Goal: Task Accomplishment & Management: Complete application form

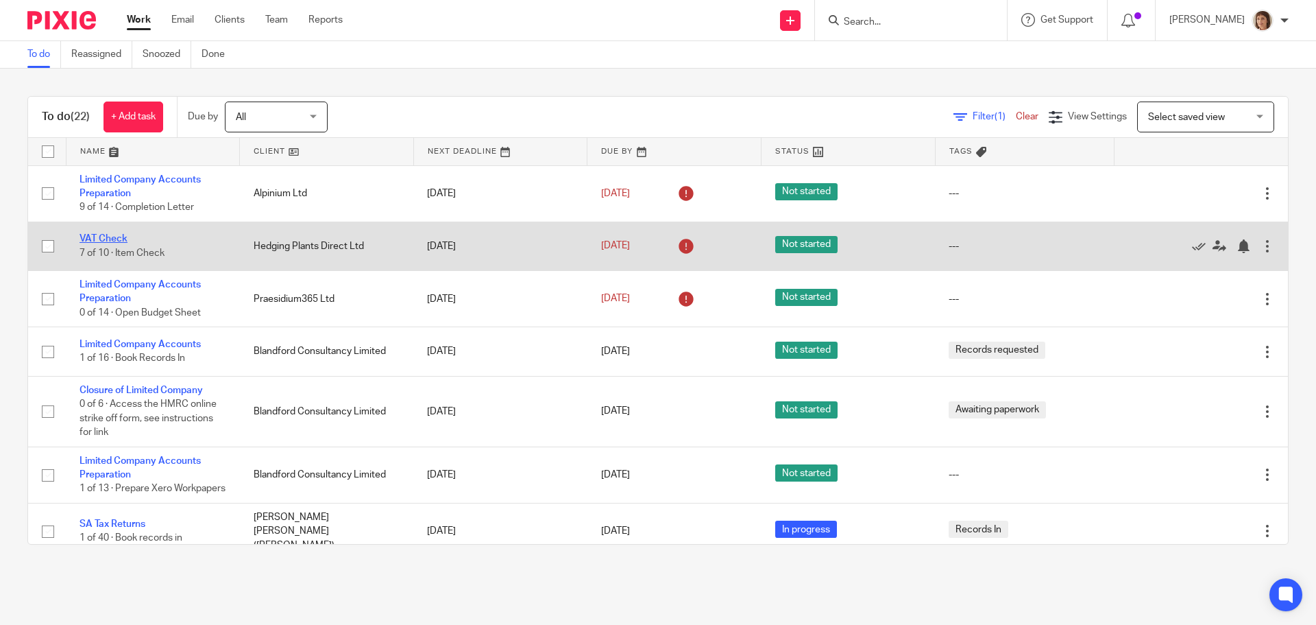
drag, startPoint x: 123, startPoint y: 241, endPoint x: 114, endPoint y: 235, distance: 10.5
click at [123, 241] on link "VAT Check" at bounding box center [104, 239] width 48 height 10
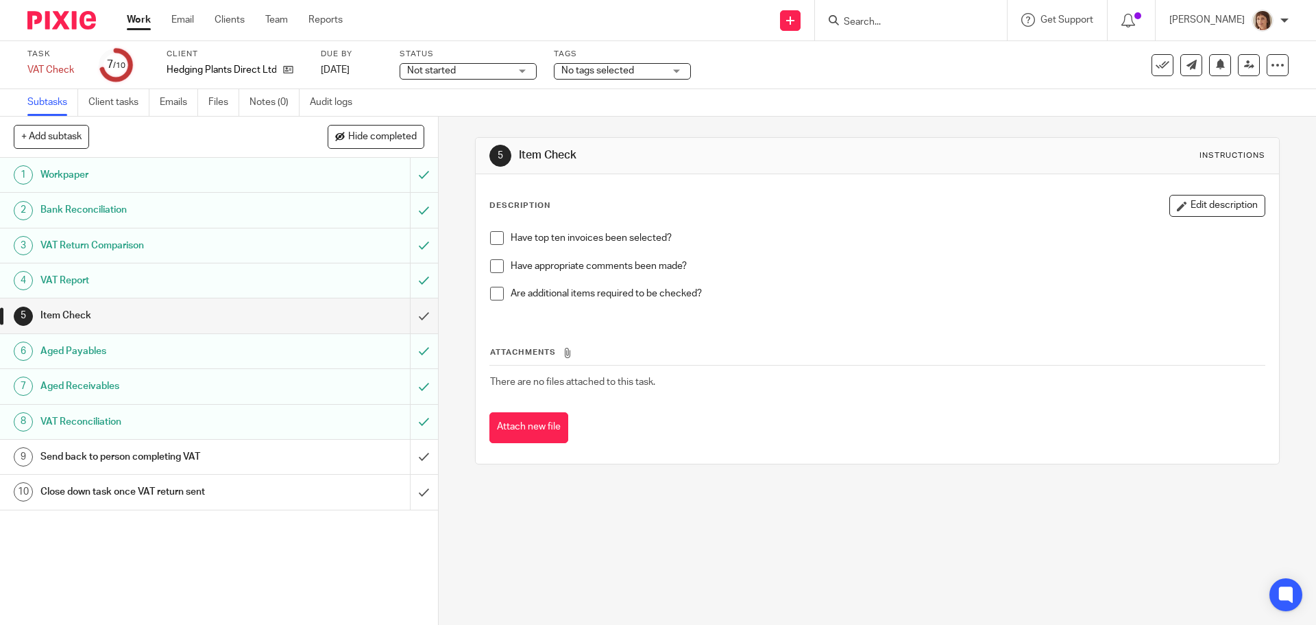
click at [137, 14] on link "Work" at bounding box center [139, 20] width 24 height 14
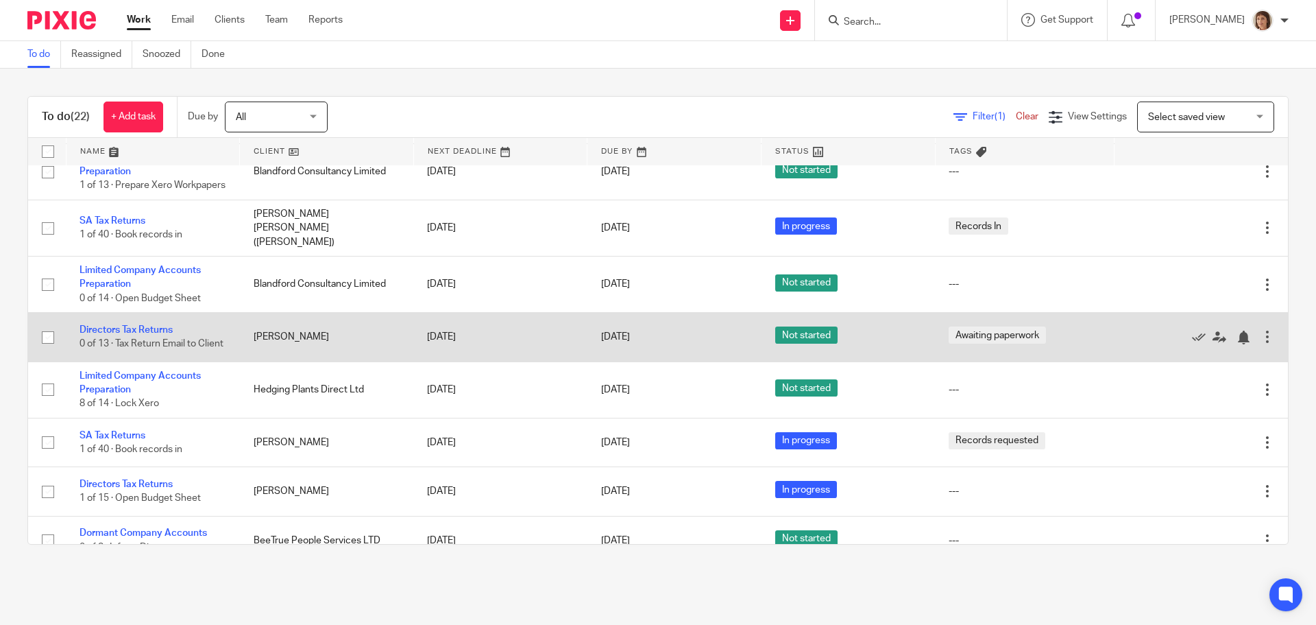
scroll to position [343, 0]
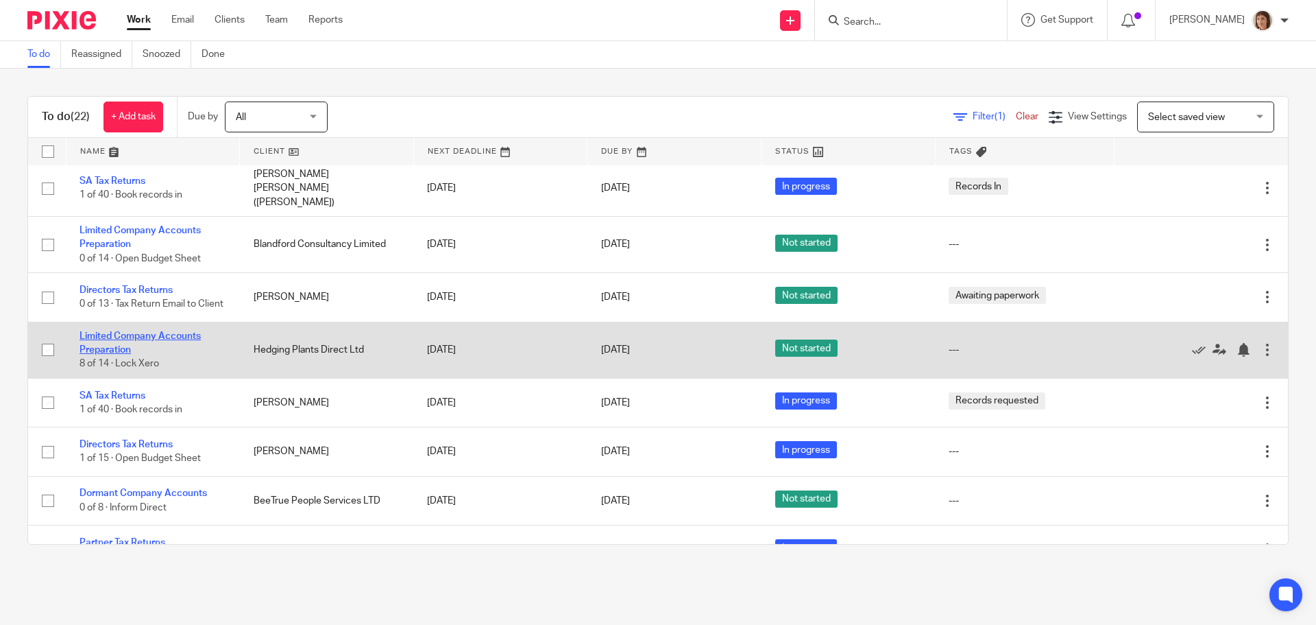
click at [143, 352] on link "Limited Company Accounts Preparation" at bounding box center [140, 342] width 121 height 23
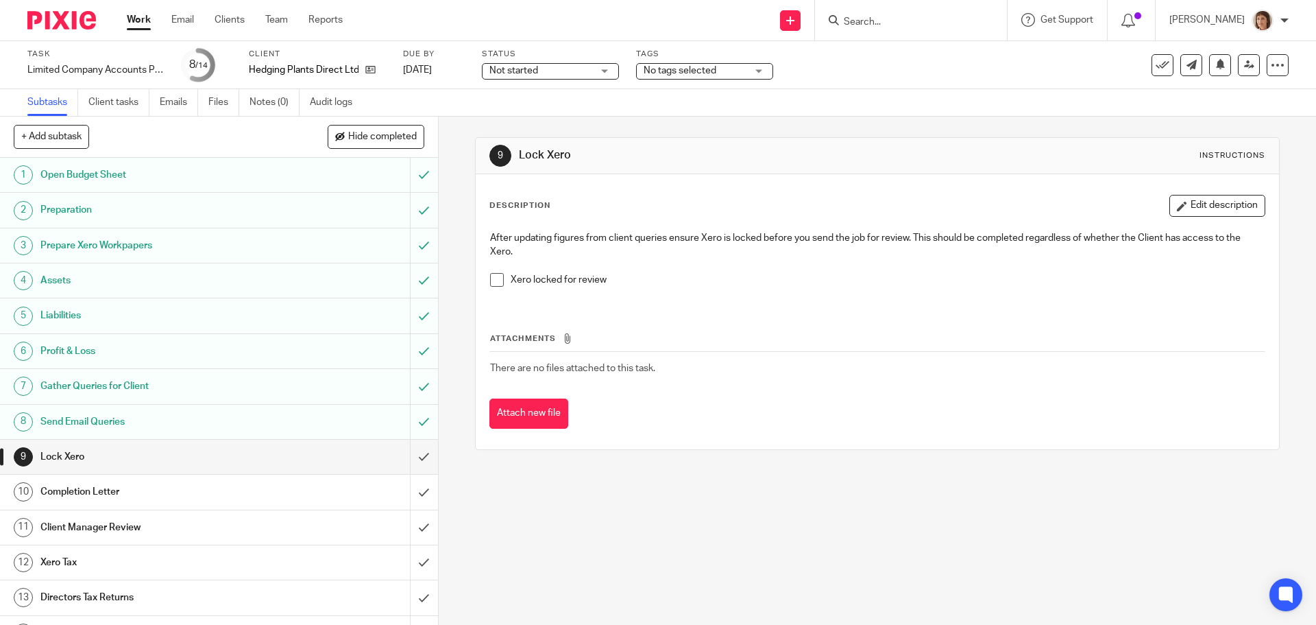
scroll to position [26, 0]
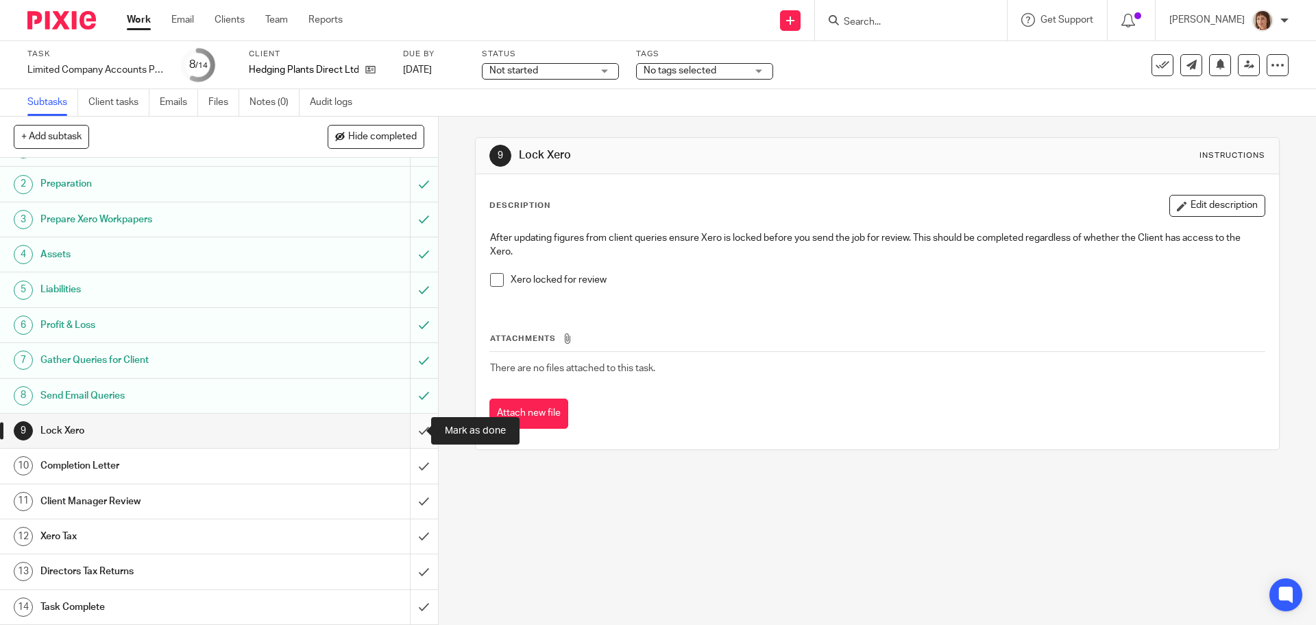
click at [407, 426] on input "submit" at bounding box center [219, 430] width 438 height 34
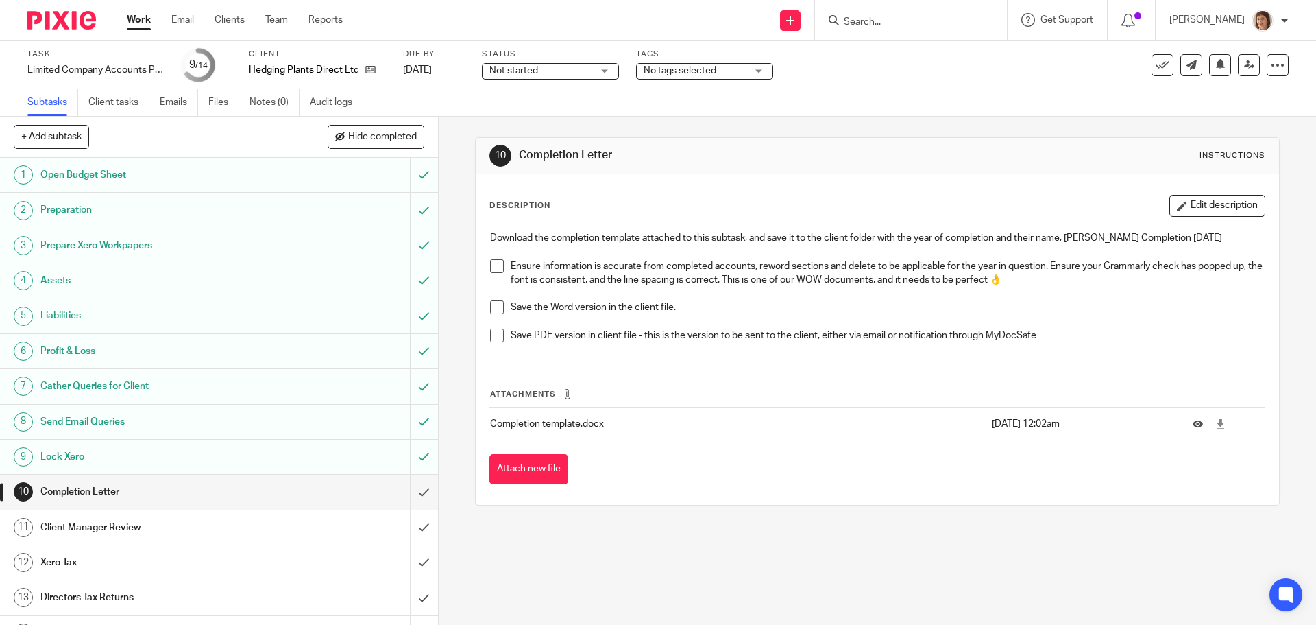
click at [87, 524] on h1 "Client Manager Review" at bounding box center [158, 527] width 237 height 21
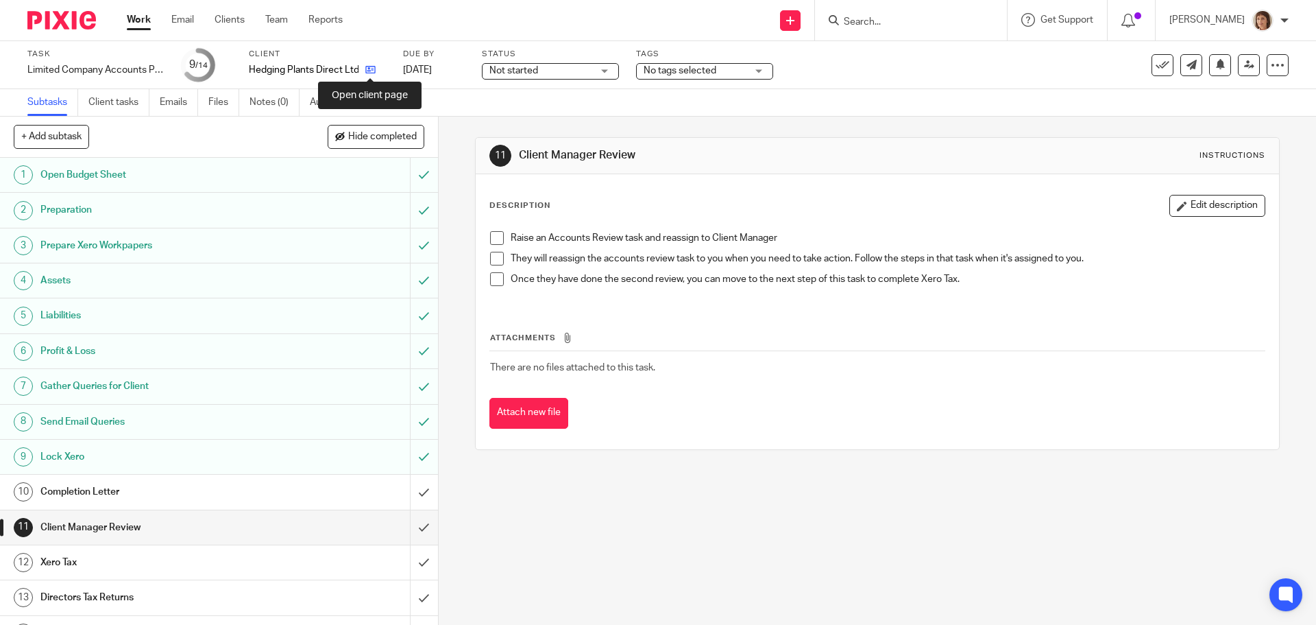
click at [370, 71] on icon at bounding box center [370, 69] width 10 height 10
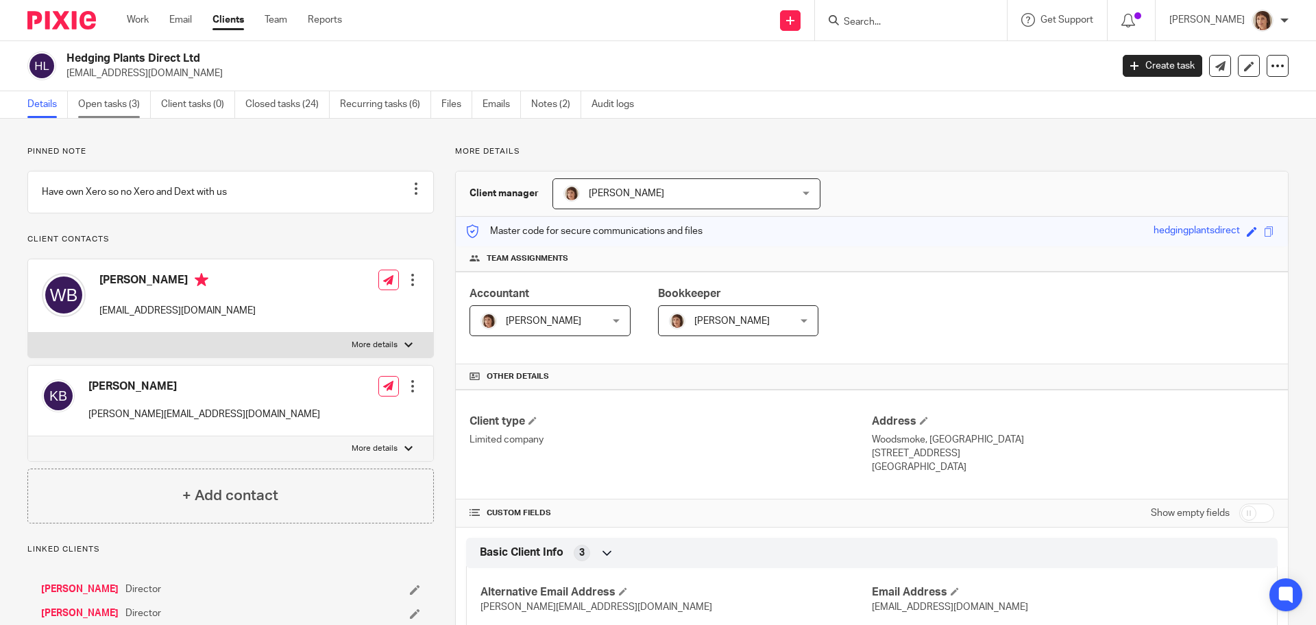
click at [116, 99] on link "Open tasks (3)" at bounding box center [114, 104] width 73 height 27
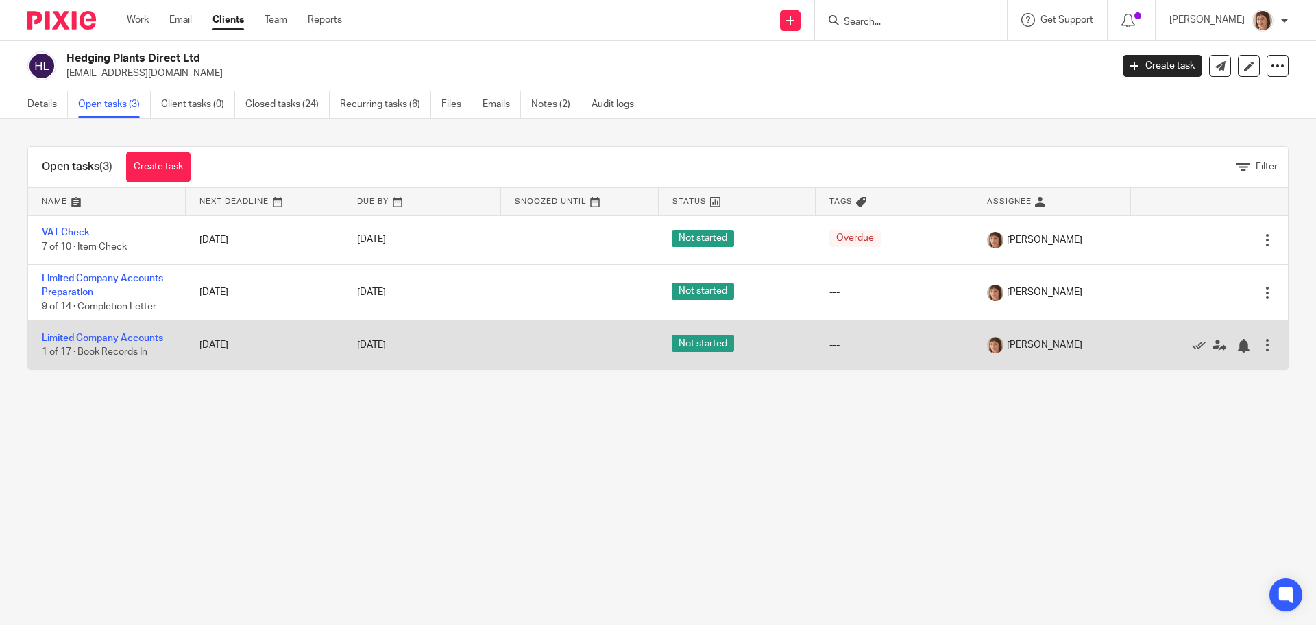
click at [106, 340] on link "Limited Company Accounts" at bounding box center [102, 338] width 121 height 10
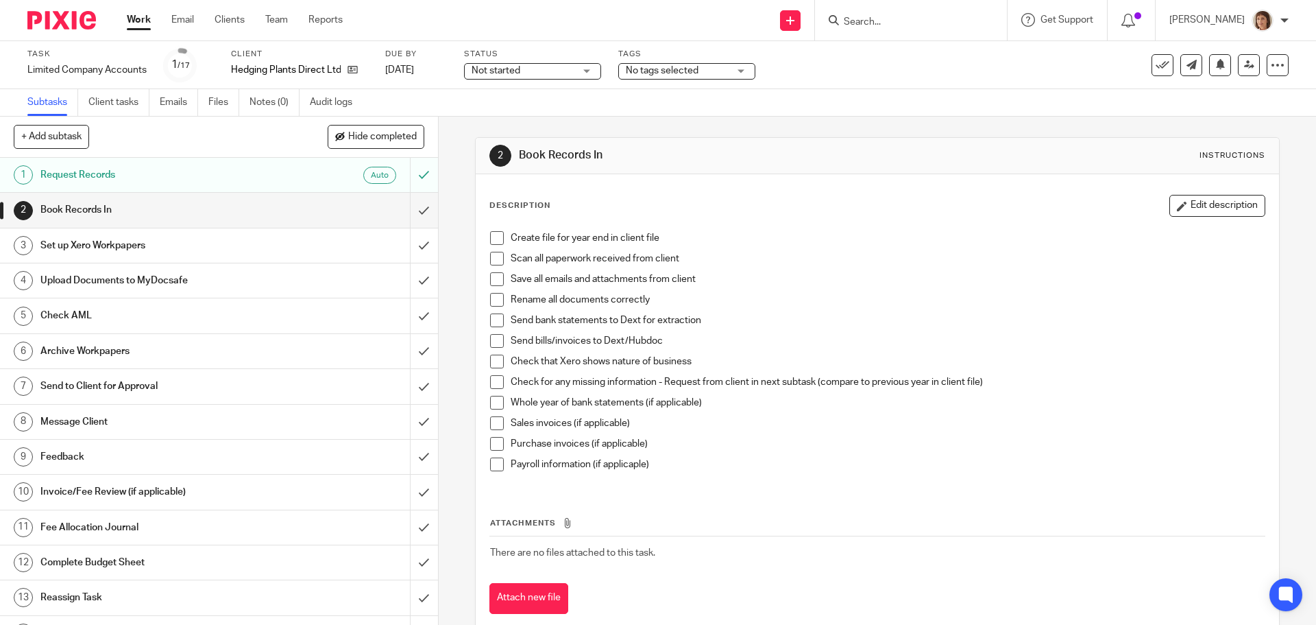
click at [494, 234] on span at bounding box center [497, 238] width 14 height 14
click at [497, 260] on span at bounding box center [497, 259] width 14 height 14
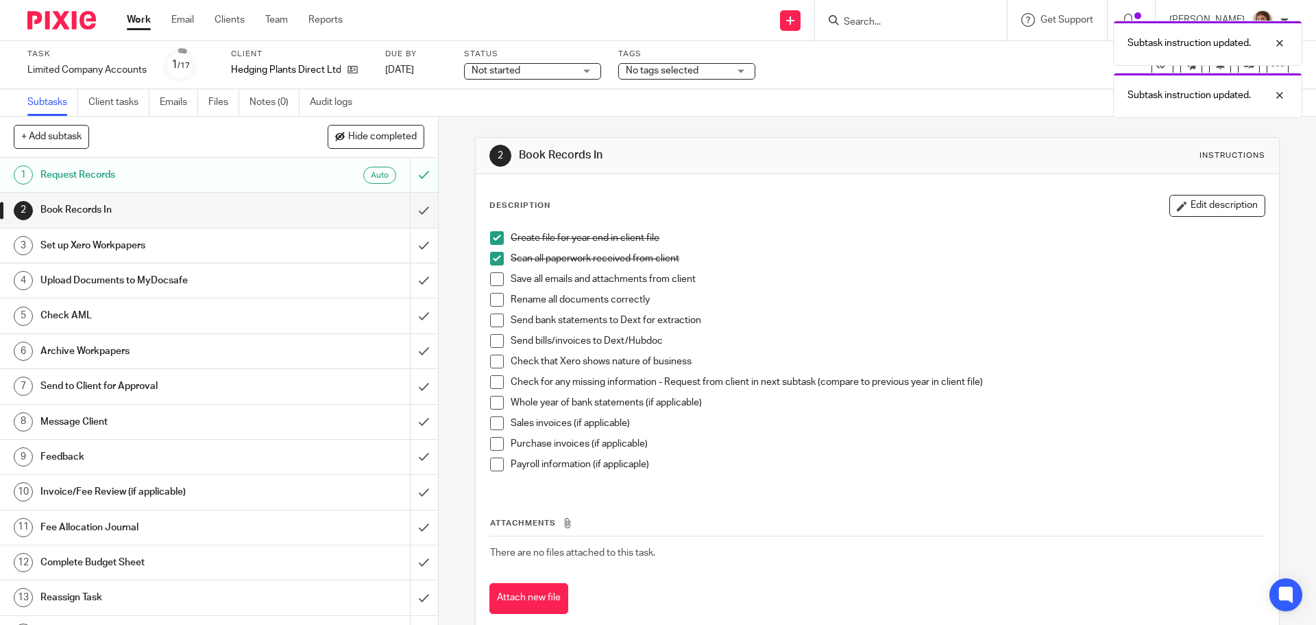
click at [492, 278] on span at bounding box center [497, 279] width 14 height 14
click at [494, 301] on span at bounding box center [497, 300] width 14 height 14
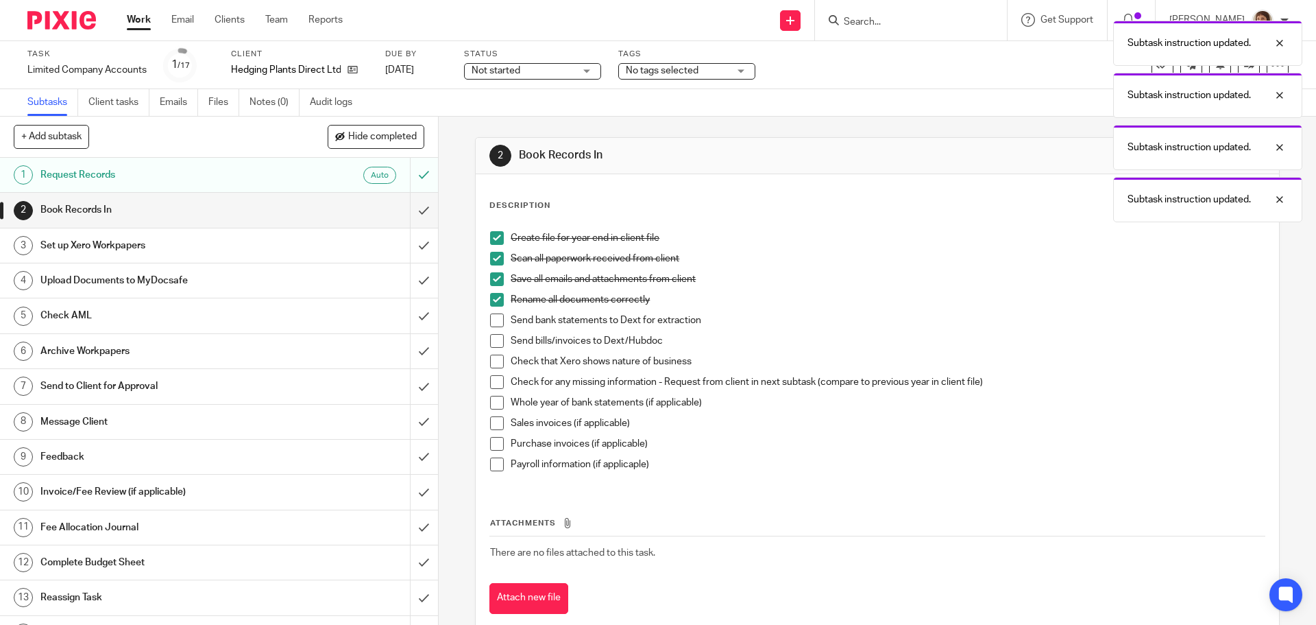
click at [494, 319] on span at bounding box center [497, 320] width 14 height 14
drag, startPoint x: 497, startPoint y: 364, endPoint x: 489, endPoint y: 355, distance: 12.1
click at [496, 364] on span at bounding box center [497, 361] width 14 height 14
click at [490, 342] on span at bounding box center [497, 341] width 14 height 14
click at [492, 383] on span at bounding box center [497, 382] width 14 height 14
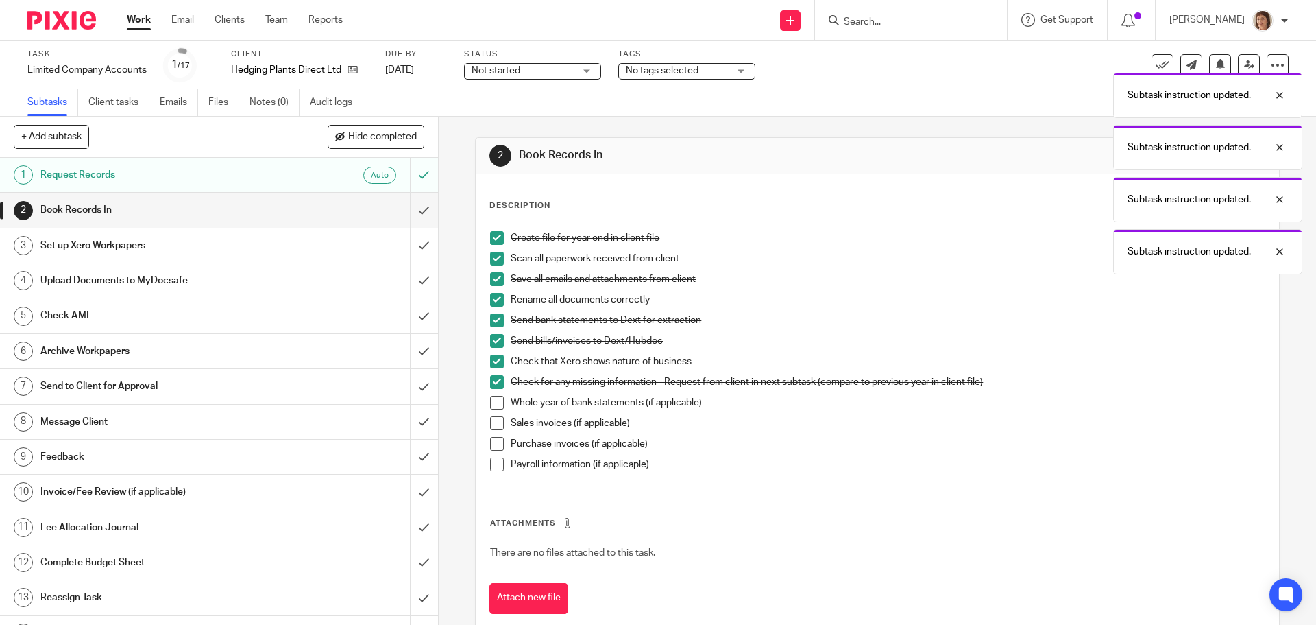
drag, startPoint x: 488, startPoint y: 400, endPoint x: 494, endPoint y: 413, distance: 13.5
click at [490, 402] on span at bounding box center [497, 403] width 14 height 14
click at [492, 422] on span at bounding box center [497, 423] width 14 height 14
click at [490, 442] on span at bounding box center [497, 444] width 14 height 14
click at [490, 464] on span at bounding box center [497, 464] width 14 height 14
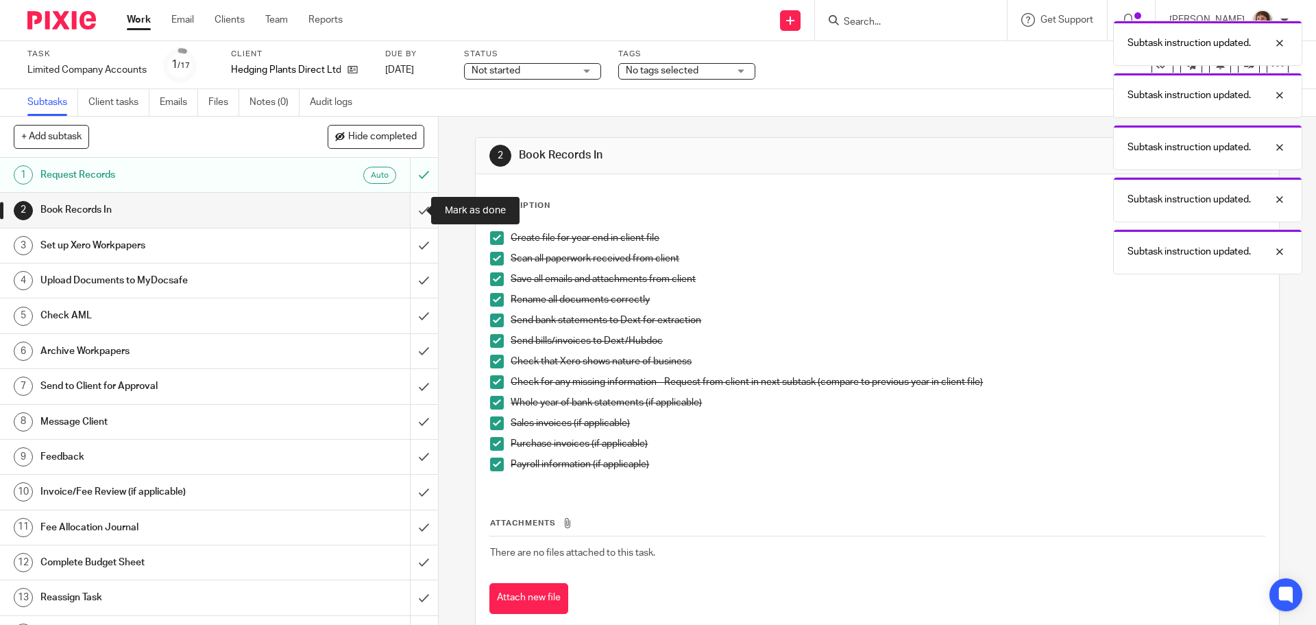
click at [405, 210] on input "submit" at bounding box center [219, 210] width 438 height 34
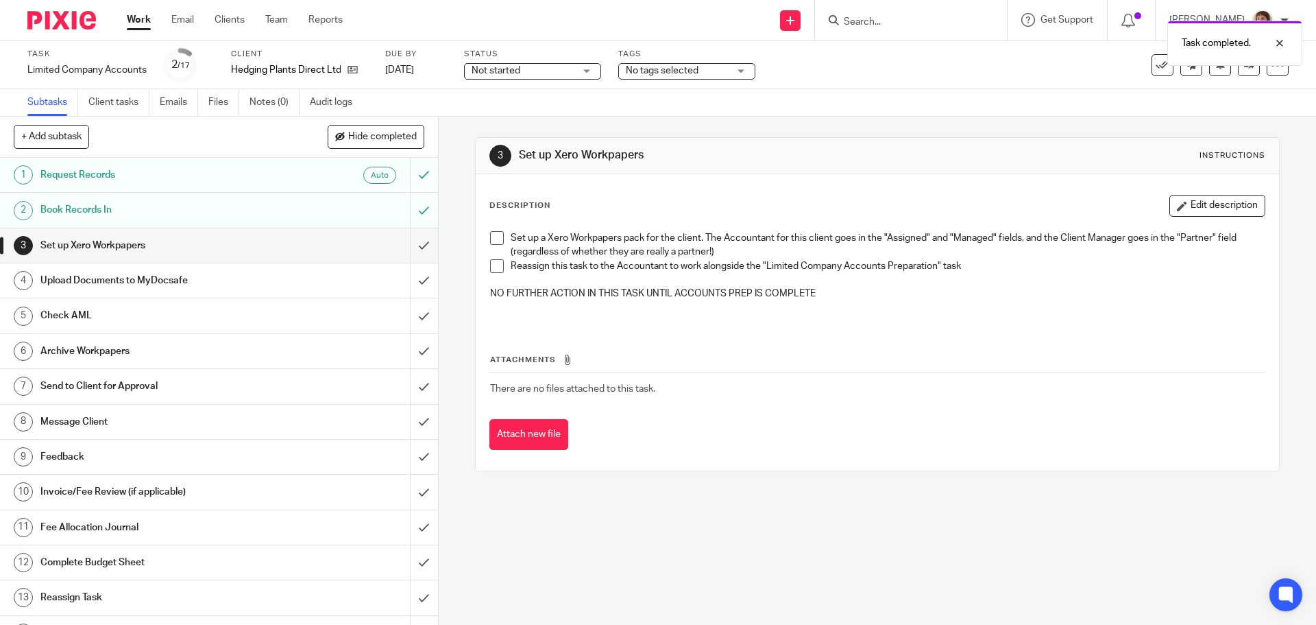
click at [490, 239] on span at bounding box center [497, 238] width 14 height 14
click at [493, 265] on span at bounding box center [497, 266] width 14 height 14
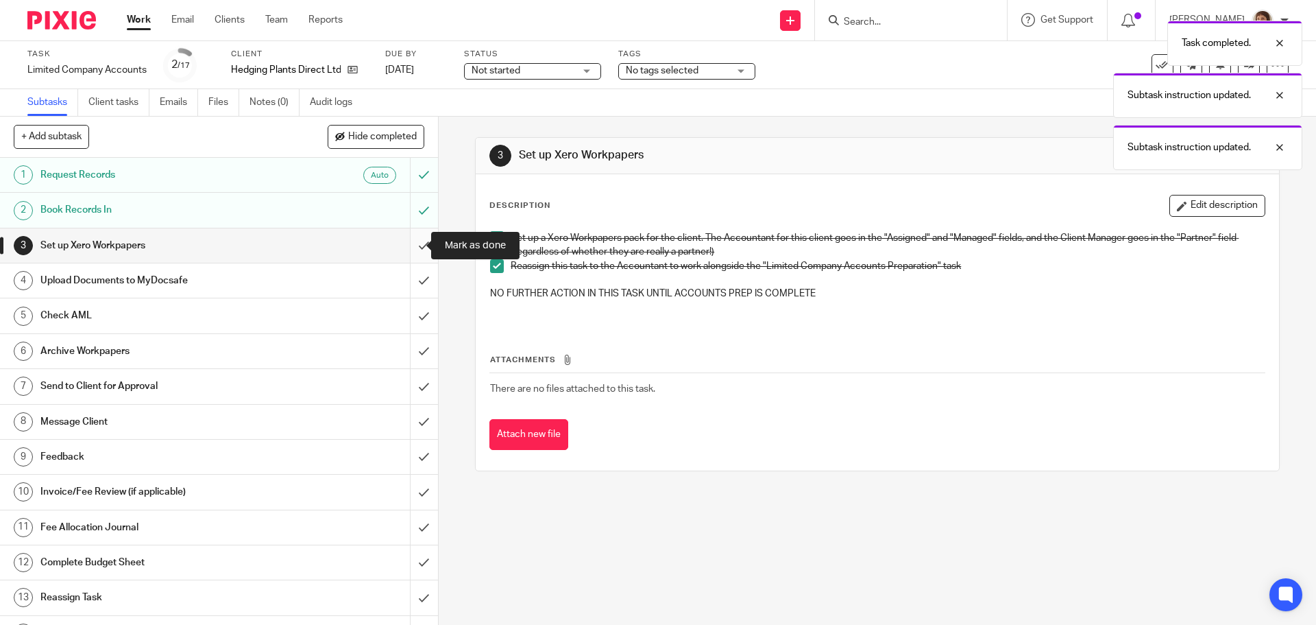
click at [412, 248] on input "submit" at bounding box center [219, 245] width 438 height 34
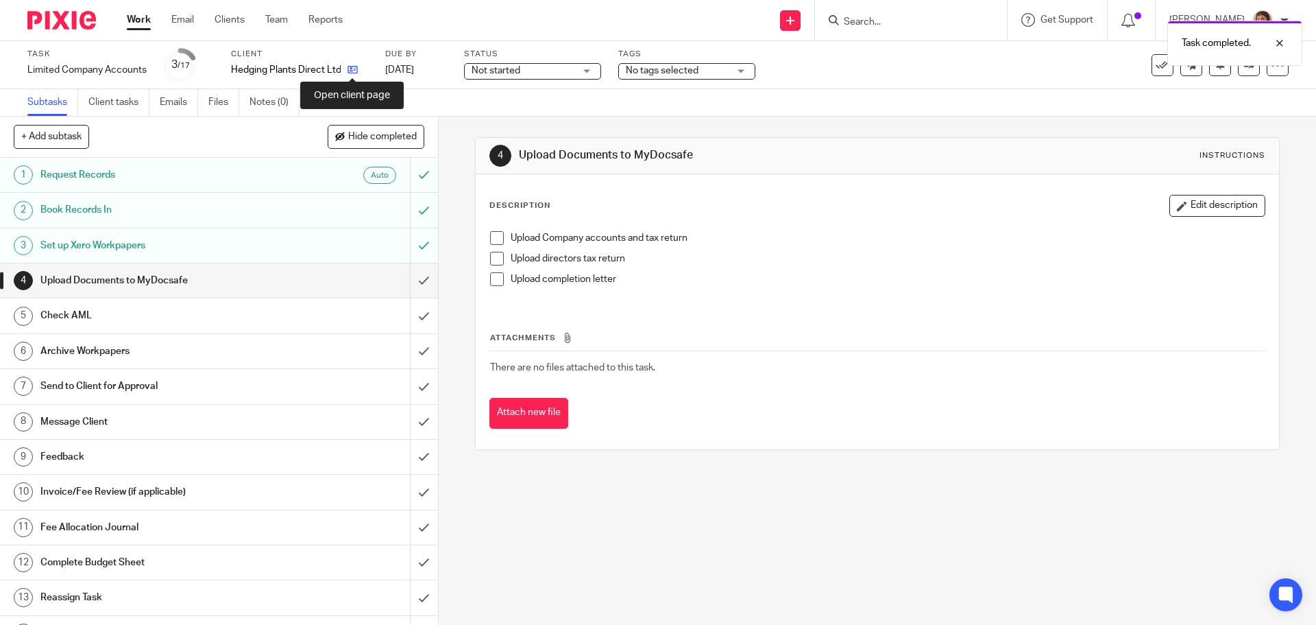
click at [352, 70] on icon at bounding box center [353, 69] width 10 height 10
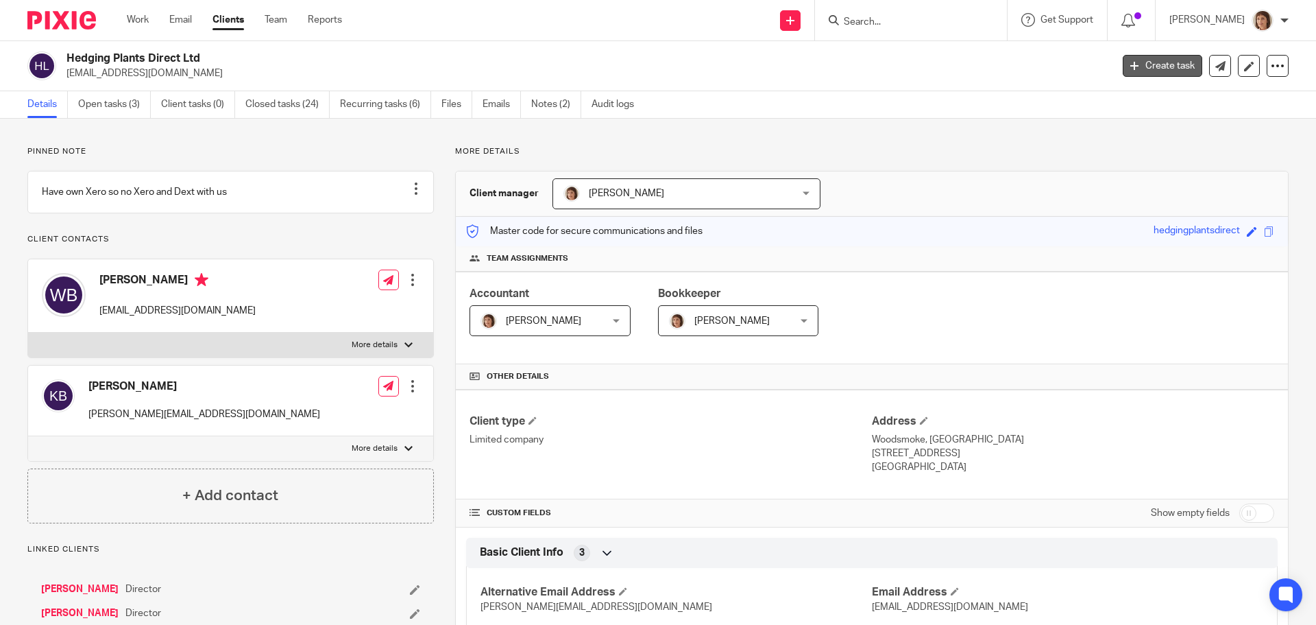
click at [1161, 68] on link "Create task" at bounding box center [1163, 66] width 80 height 22
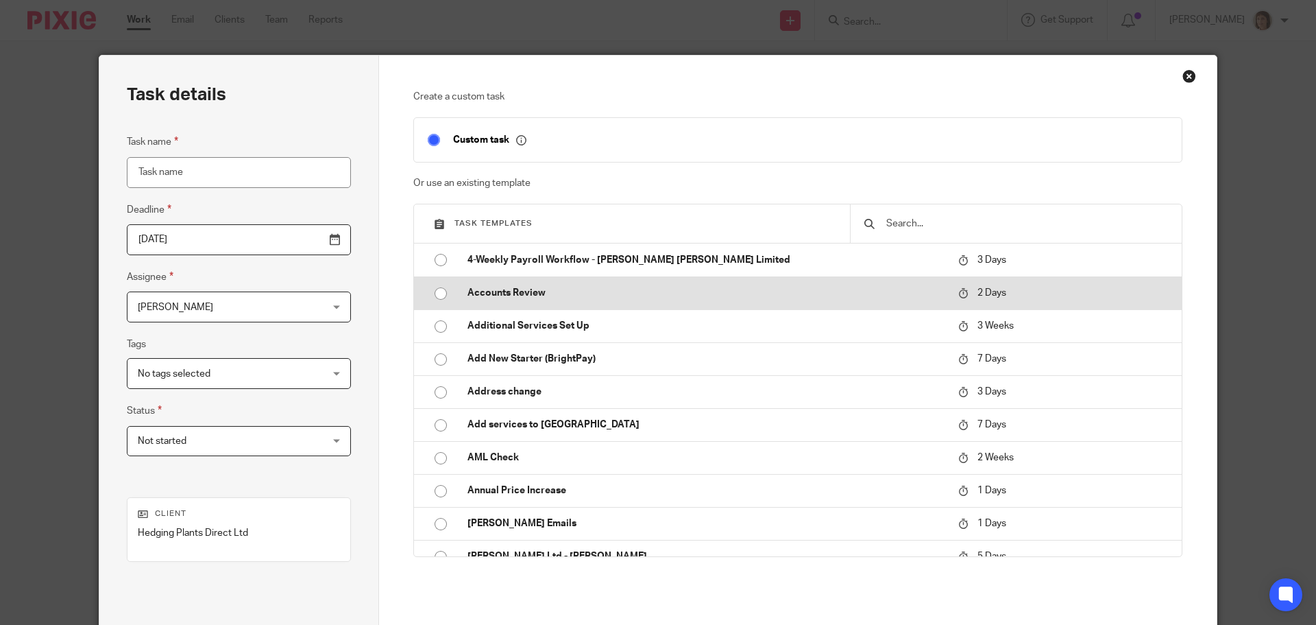
click at [538, 294] on p "Accounts Review" at bounding box center [706, 293] width 477 height 14
type input "[DATE]"
type input "Accounts Review"
checkbox input "false"
radio input "true"
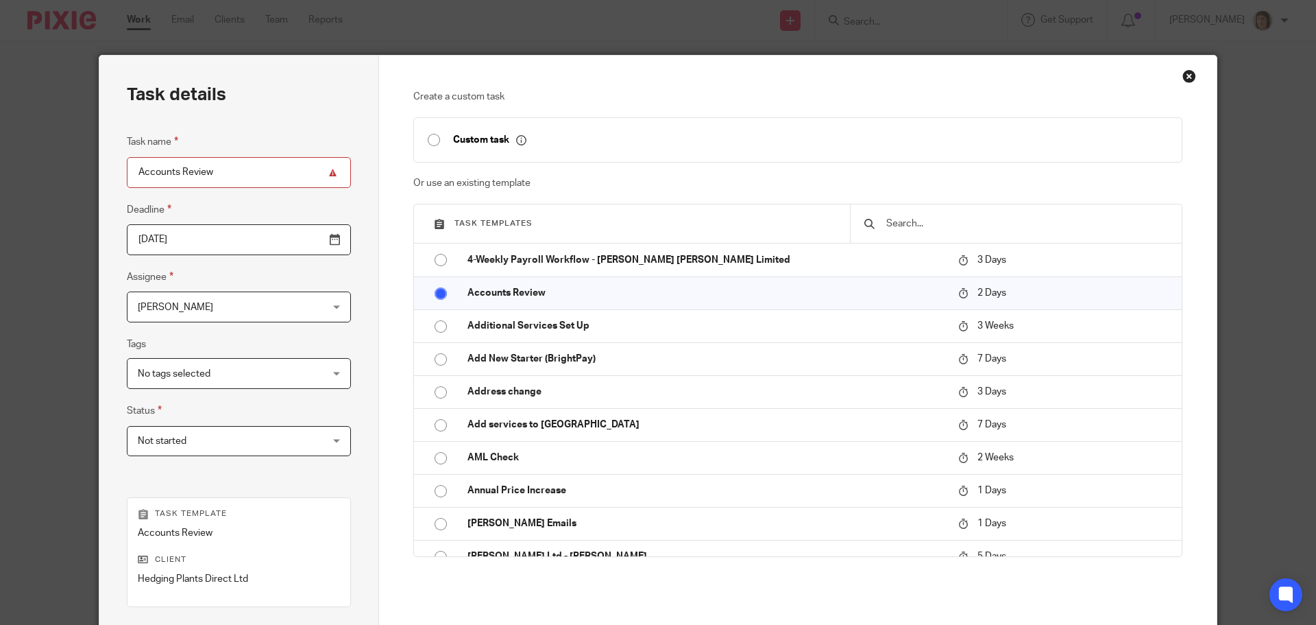
click at [302, 306] on div "Janice Wolmarans Janice Wolmarans" at bounding box center [239, 306] width 224 height 31
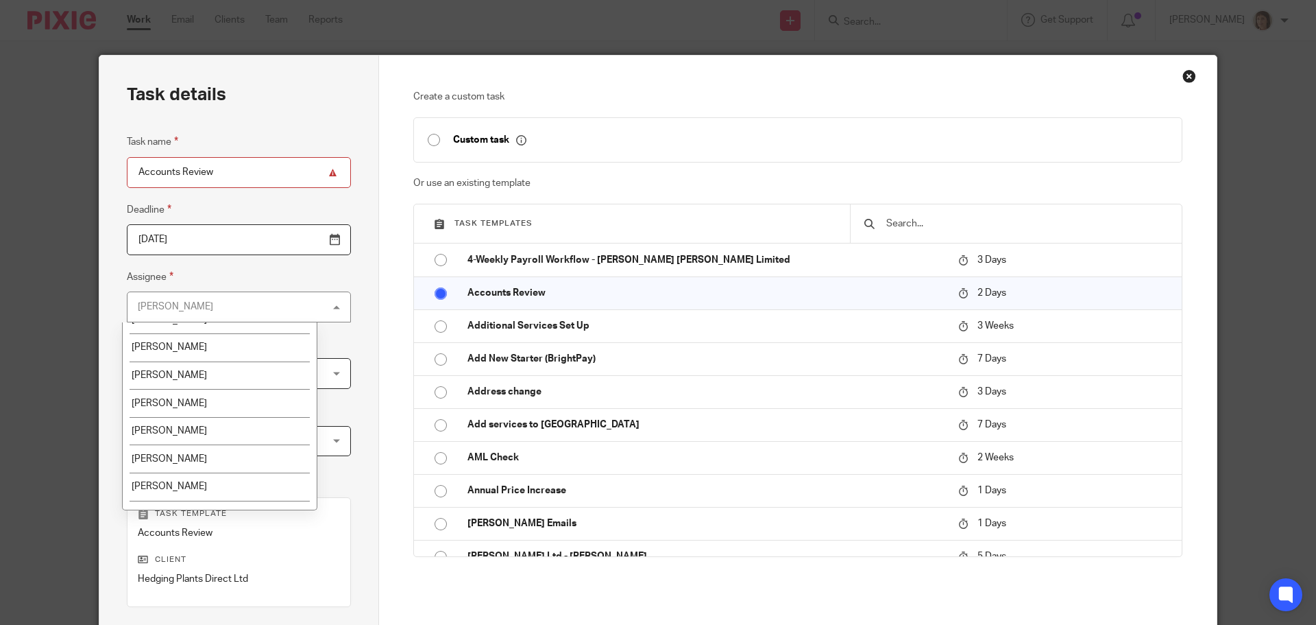
scroll to position [69, 0]
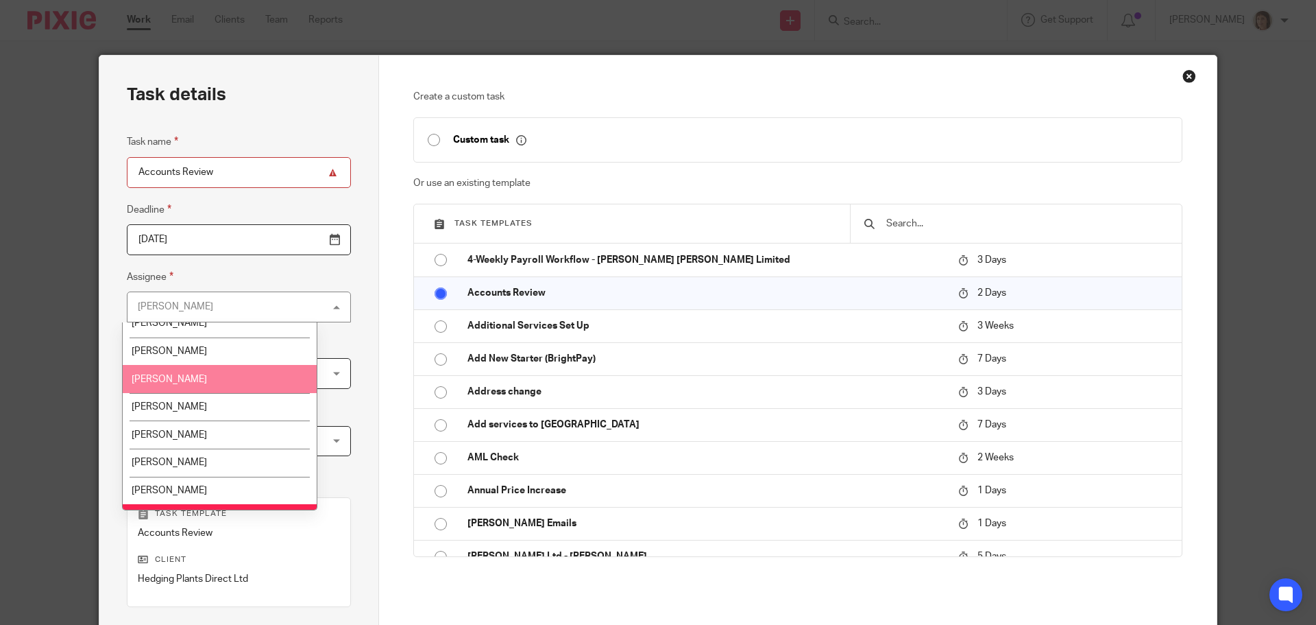
click at [181, 375] on span "[PERSON_NAME]" at bounding box center [169, 379] width 75 height 10
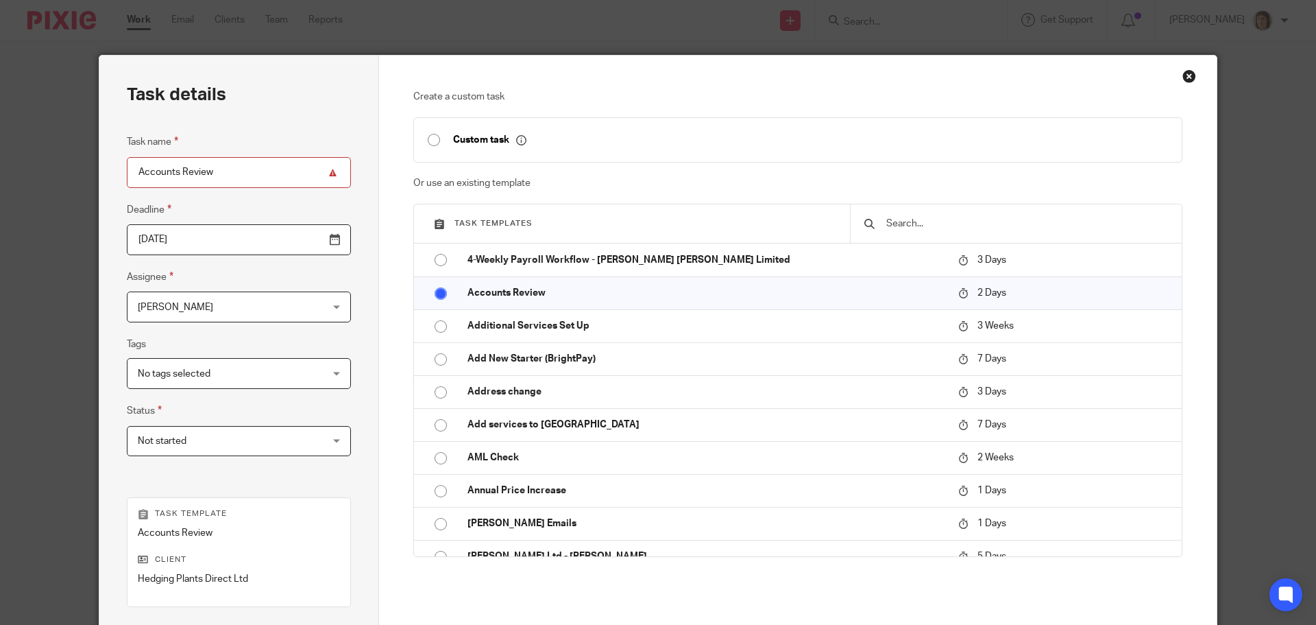
scroll to position [186, 0]
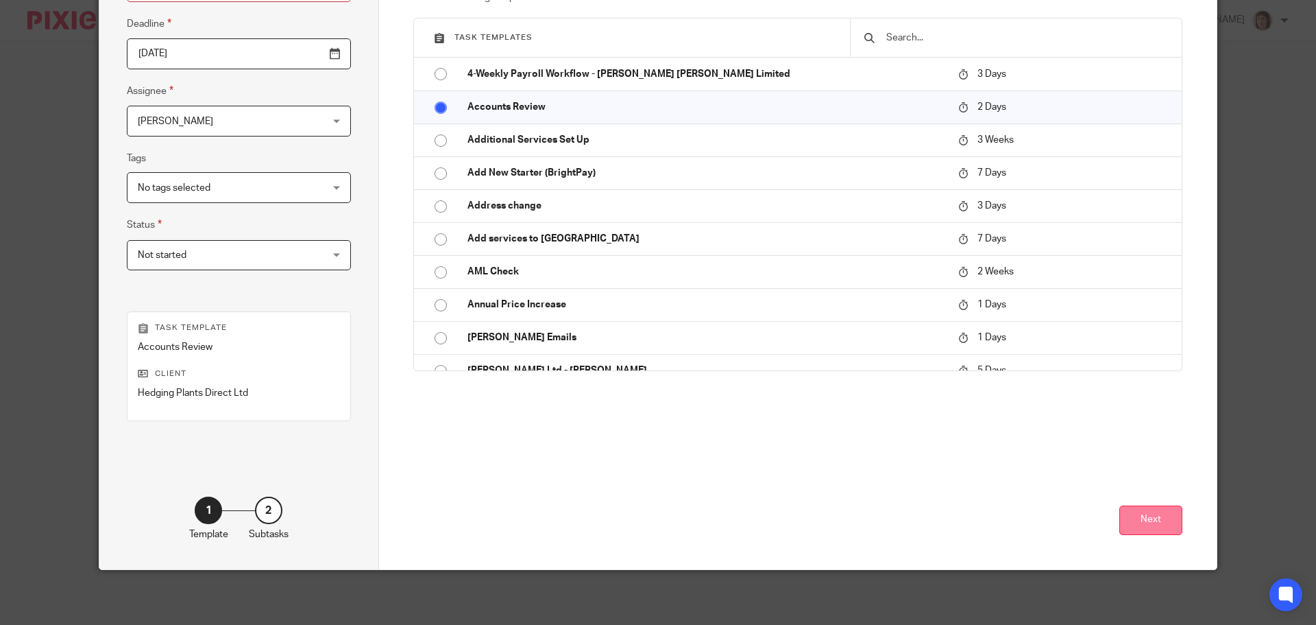
click at [1155, 517] on button "Next" at bounding box center [1151, 519] width 63 height 29
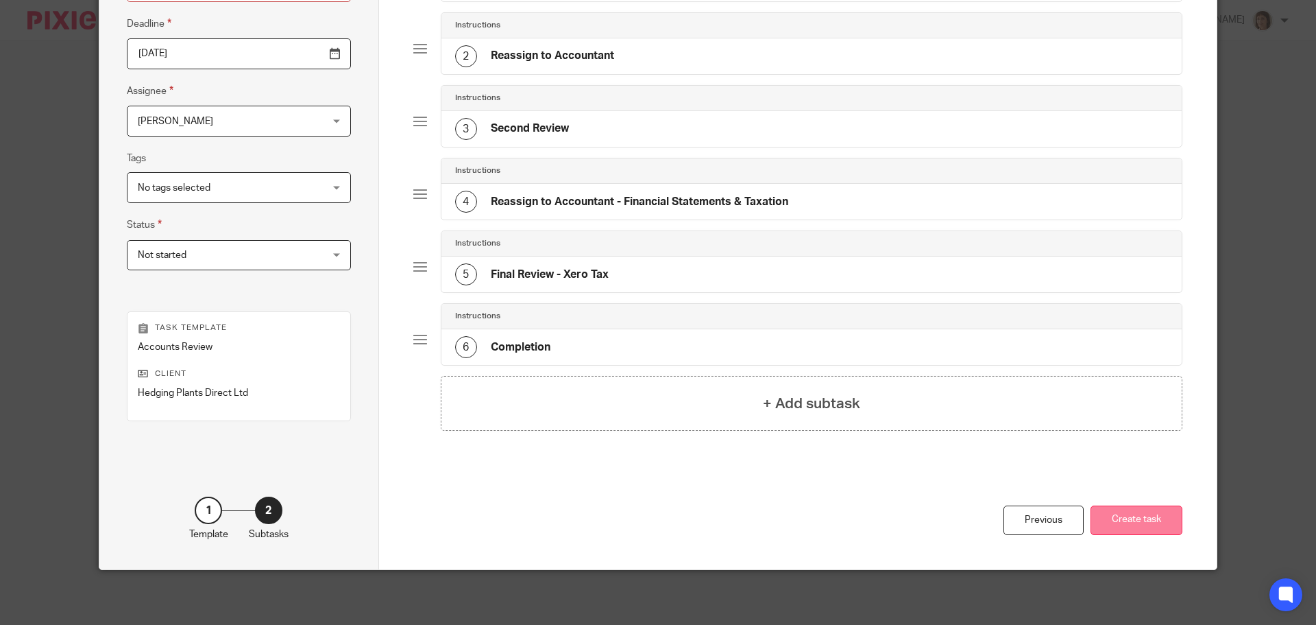
click at [1153, 521] on button "Create task" at bounding box center [1137, 519] width 92 height 29
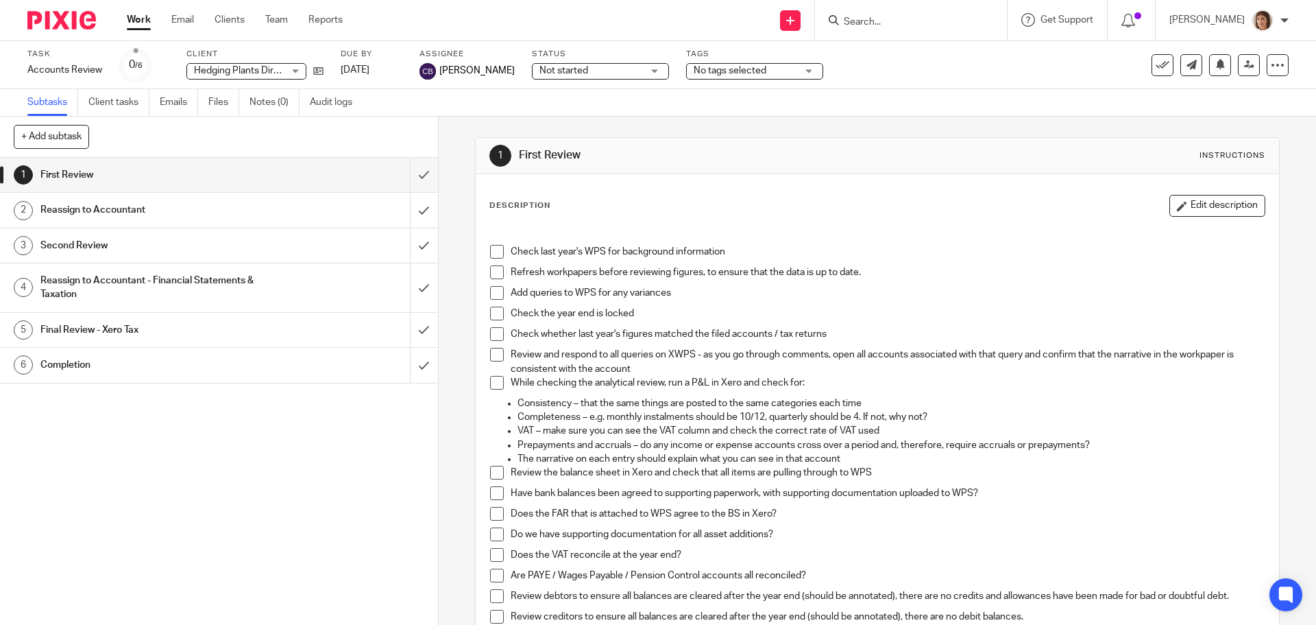
click at [143, 19] on link "Work" at bounding box center [139, 20] width 24 height 14
click at [140, 20] on link "Work" at bounding box center [139, 20] width 24 height 14
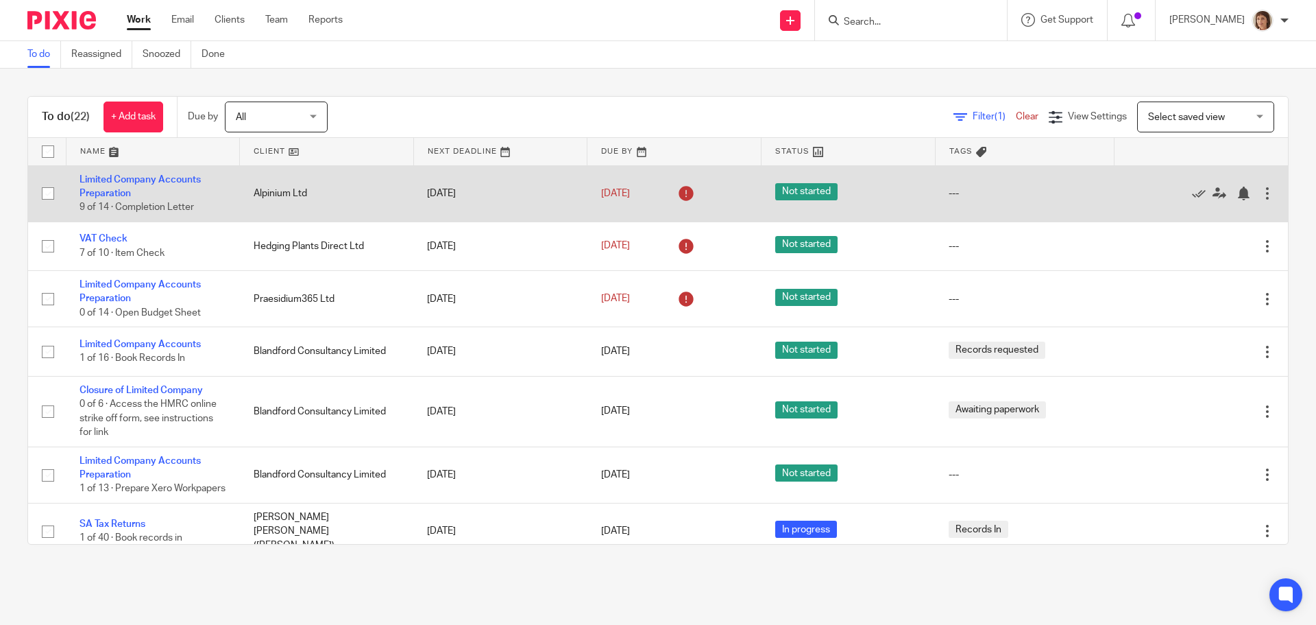
click at [278, 190] on td "Alpinium Ltd" at bounding box center [327, 193] width 174 height 56
click at [93, 180] on link "Limited Company Accounts Preparation" at bounding box center [140, 186] width 121 height 23
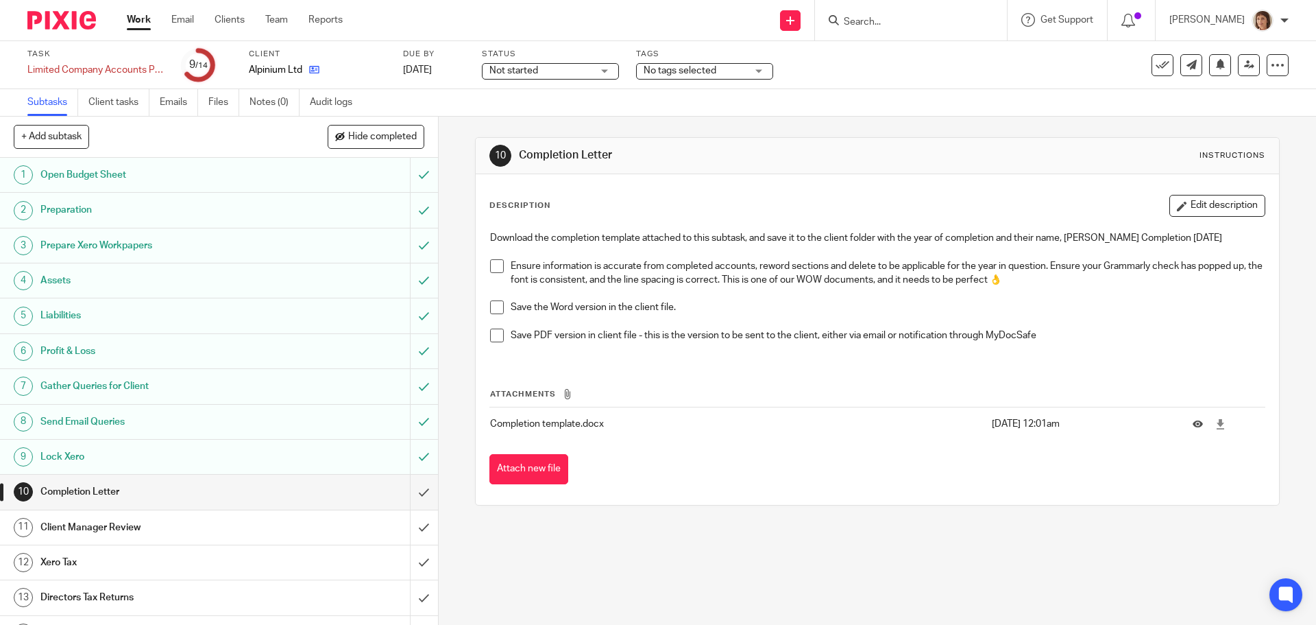
click at [309, 67] on link at bounding box center [310, 70] width 17 height 14
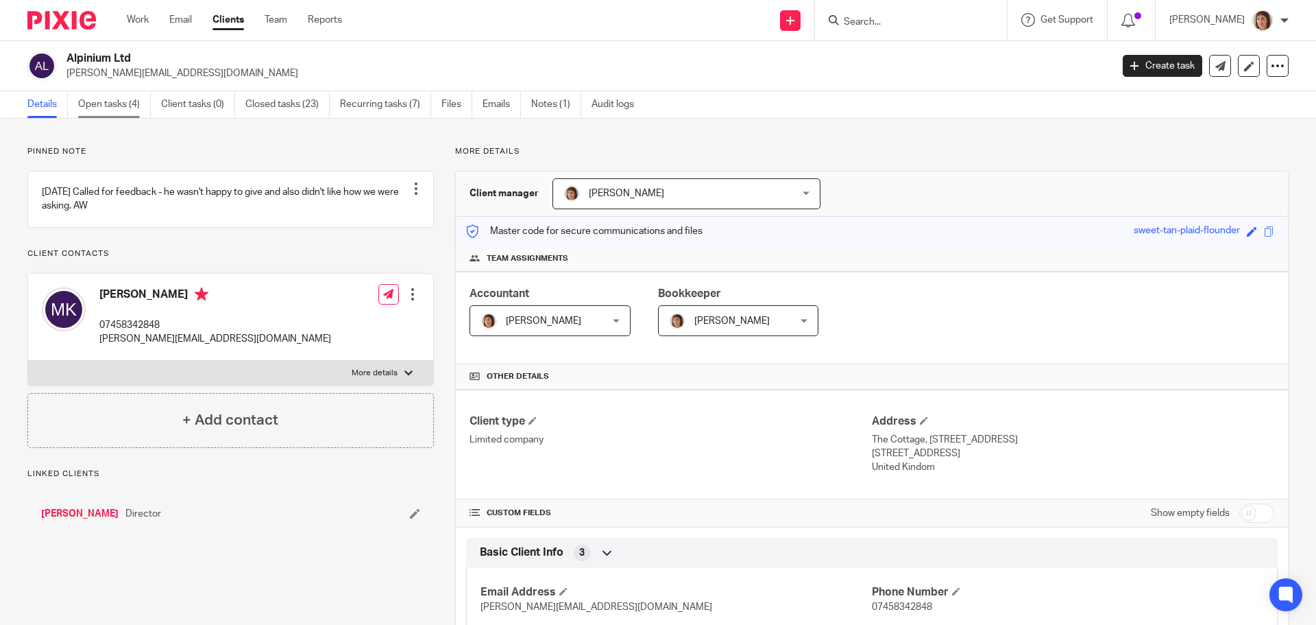
click at [128, 105] on link "Open tasks (4)" at bounding box center [114, 104] width 73 height 27
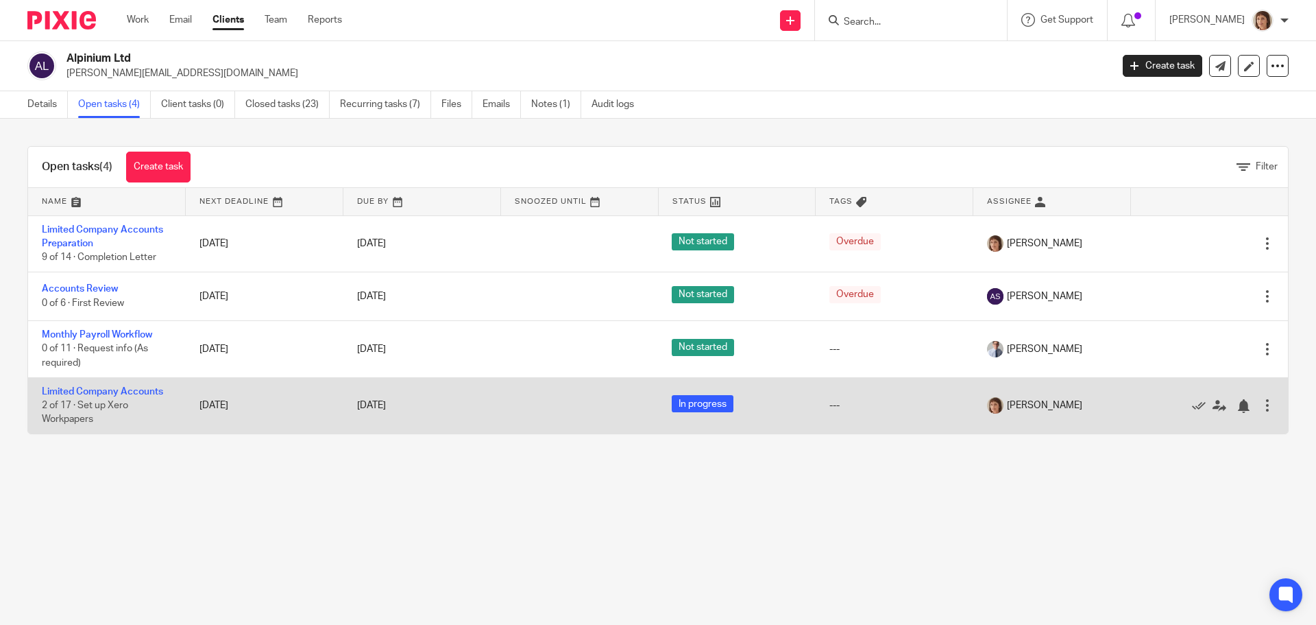
click at [105, 408] on span "2 of 17 · Set up Xero Workpapers" at bounding box center [85, 412] width 86 height 24
click at [94, 389] on link "Limited Company Accounts" at bounding box center [102, 392] width 121 height 10
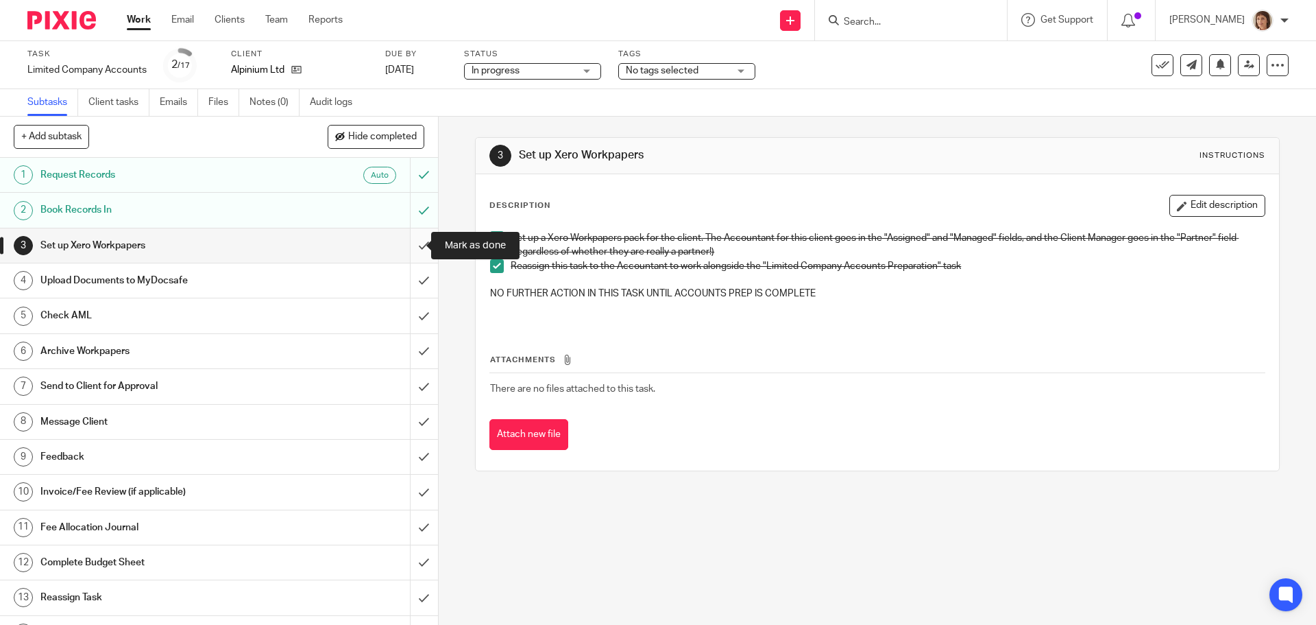
click at [412, 250] on input "submit" at bounding box center [219, 245] width 438 height 34
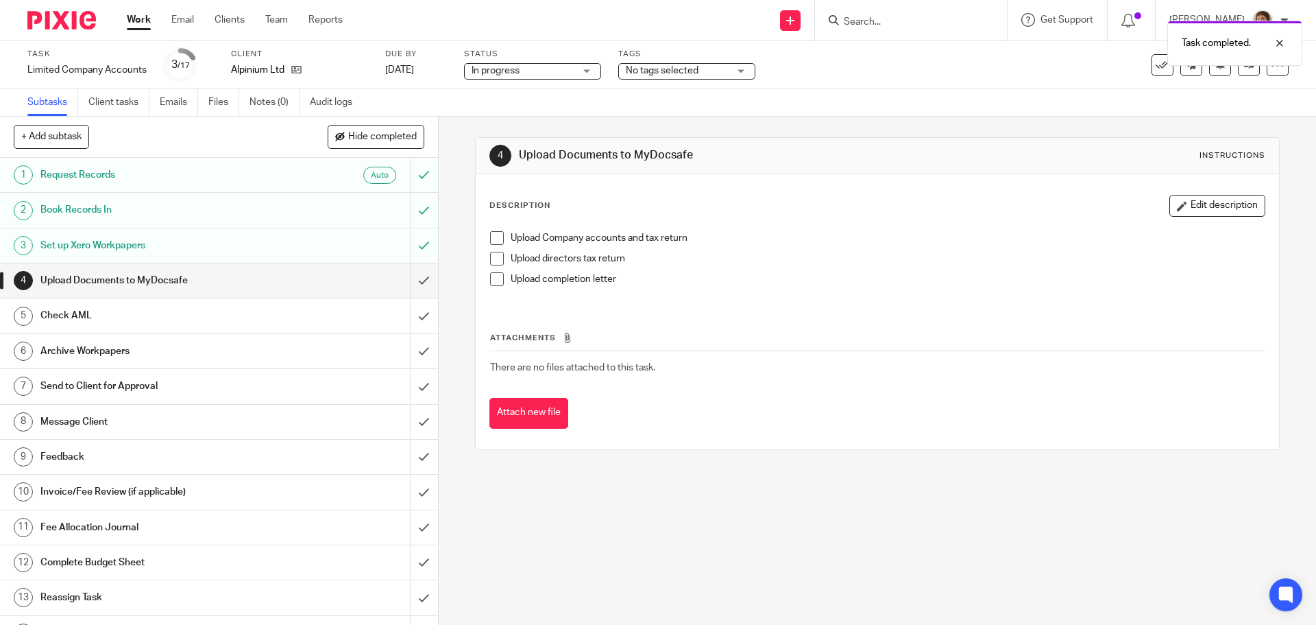
click at [141, 19] on link "Work" at bounding box center [139, 20] width 24 height 14
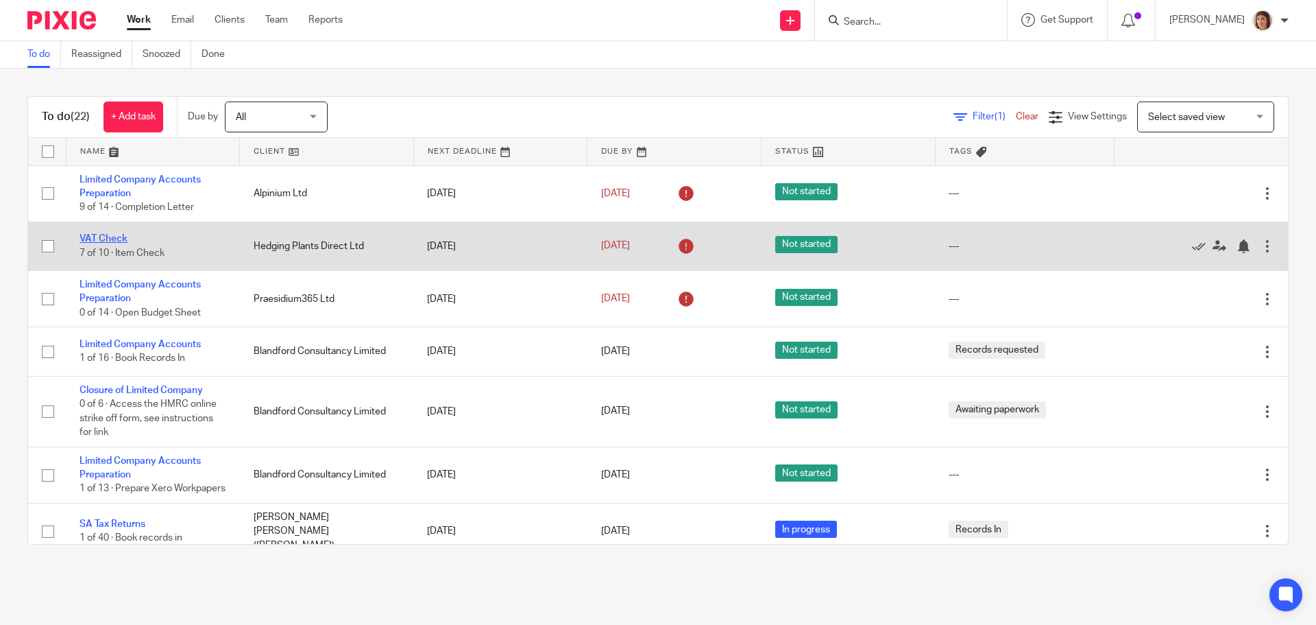
click at [104, 237] on link "VAT Check" at bounding box center [104, 239] width 48 height 10
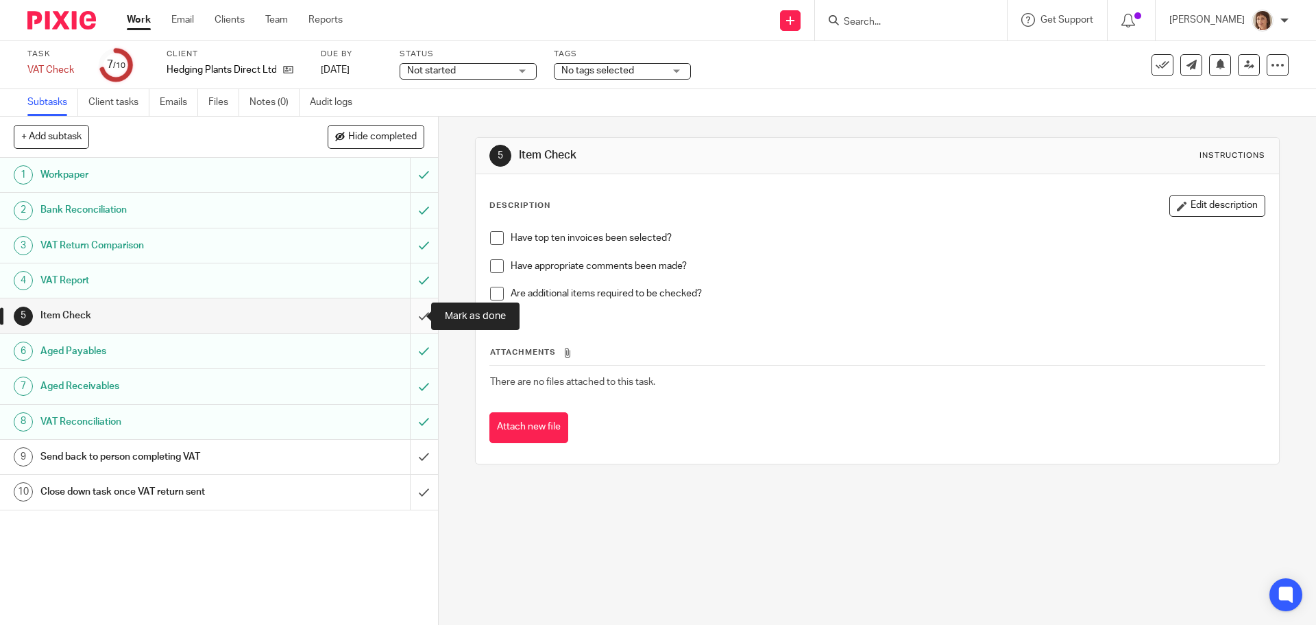
click at [407, 314] on input "submit" at bounding box center [219, 315] width 438 height 34
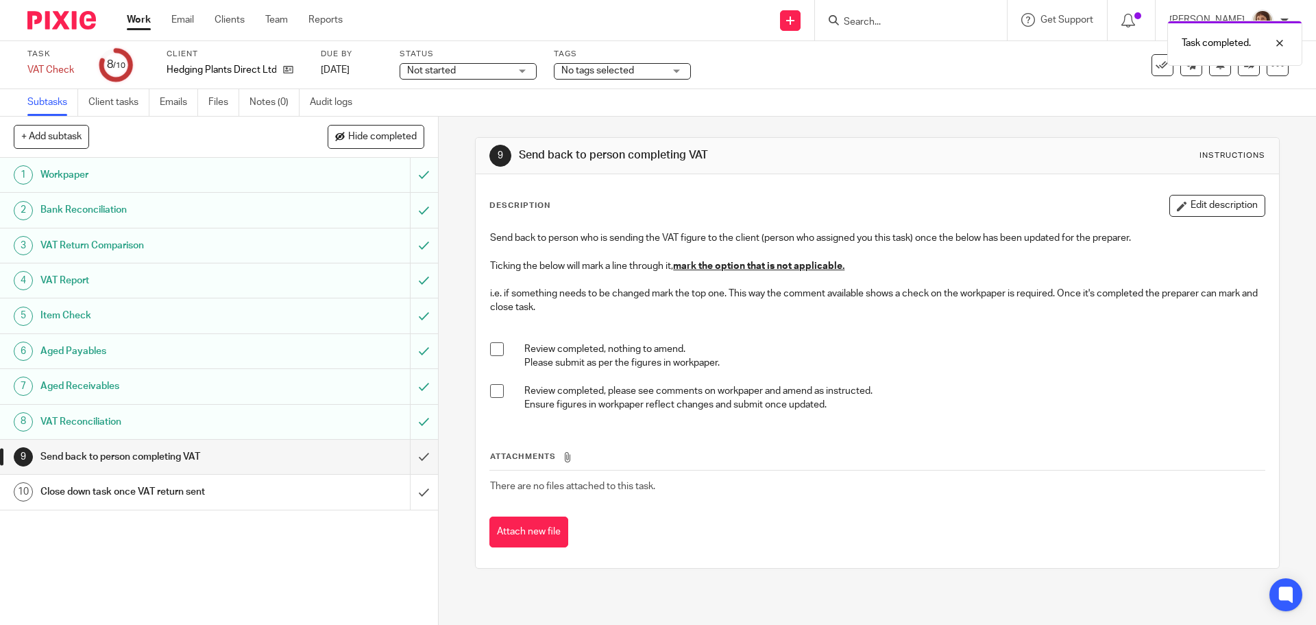
click at [144, 17] on link "Work" at bounding box center [139, 20] width 24 height 14
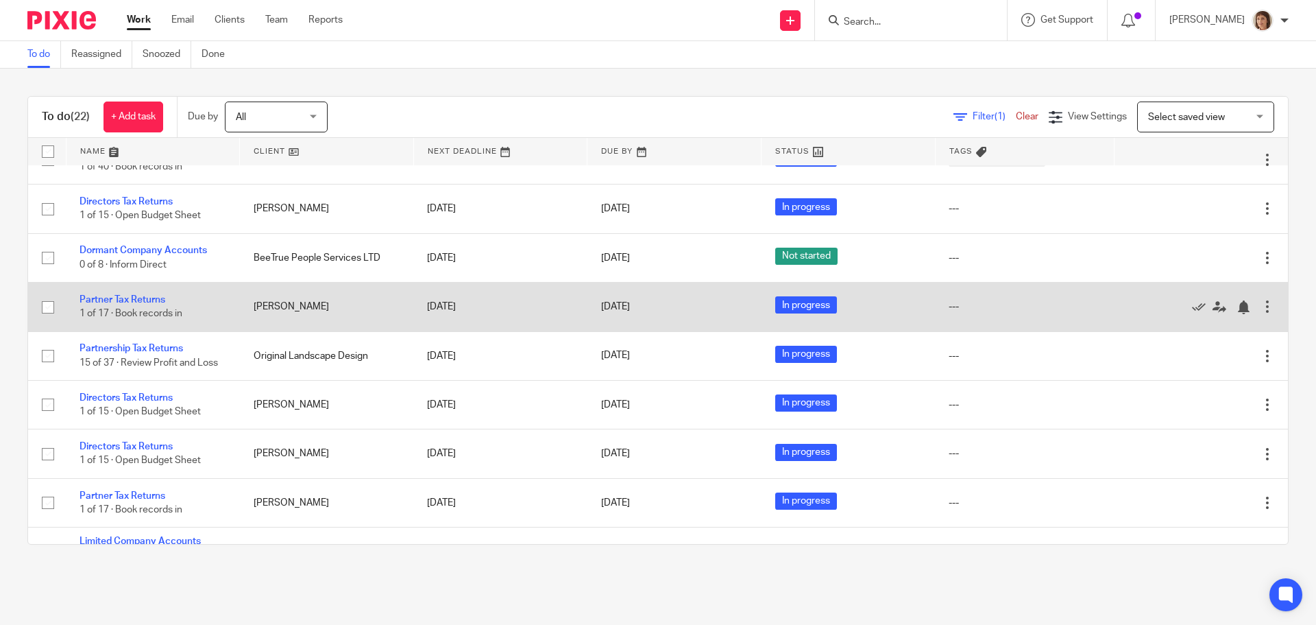
scroll to position [617, 0]
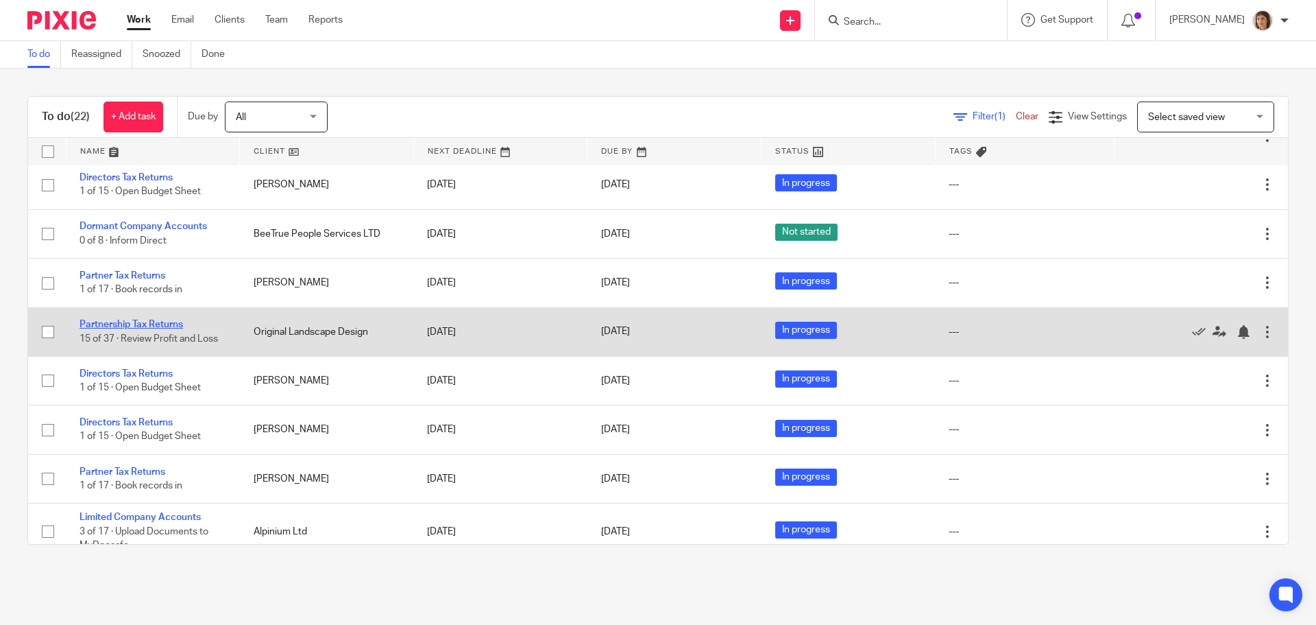
click at [175, 329] on link "Partnership Tax Returns" at bounding box center [132, 324] width 104 height 10
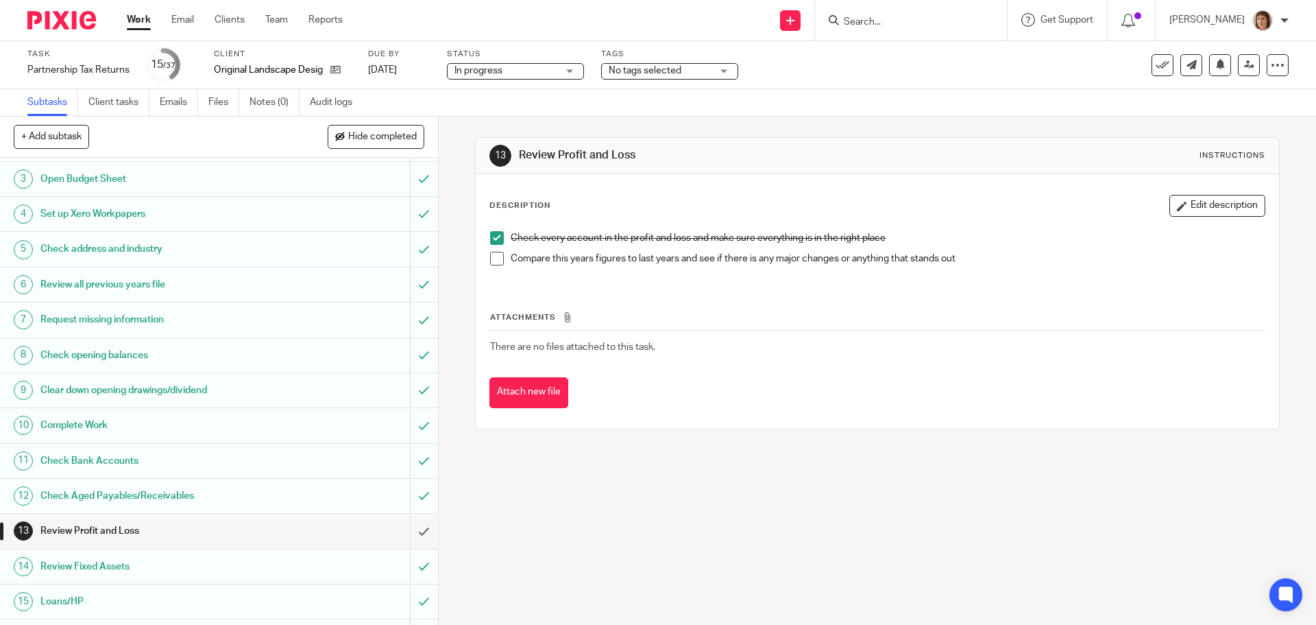
scroll to position [206, 0]
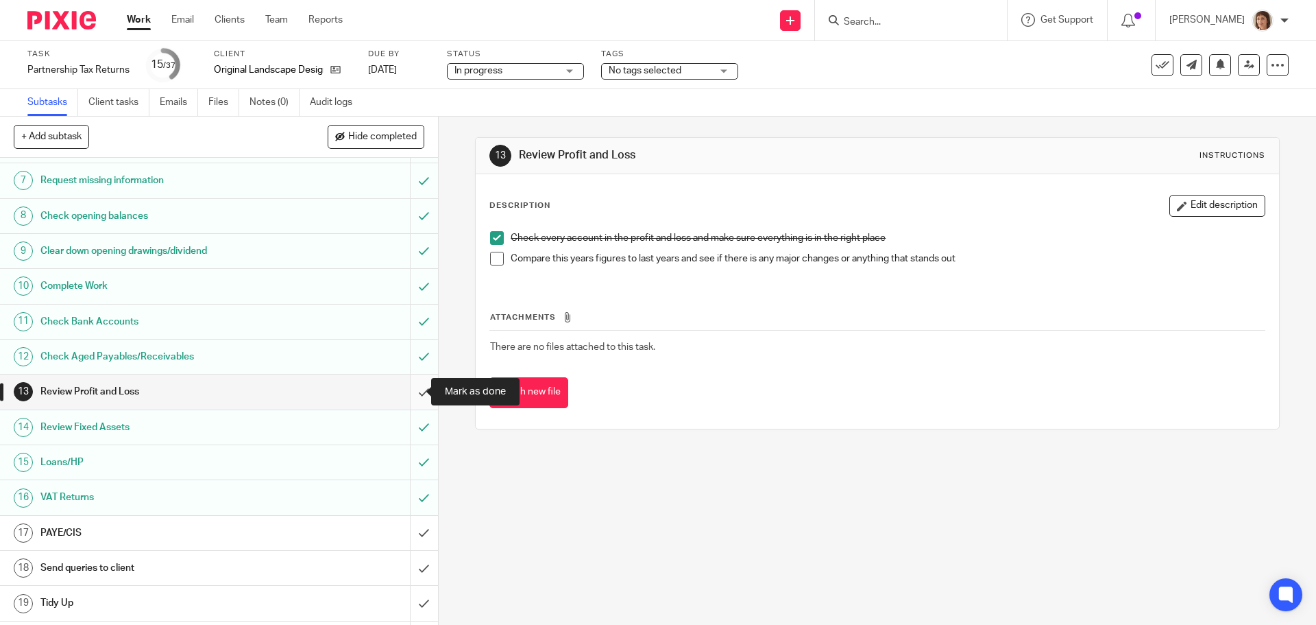
click at [407, 388] on input "submit" at bounding box center [219, 391] width 438 height 34
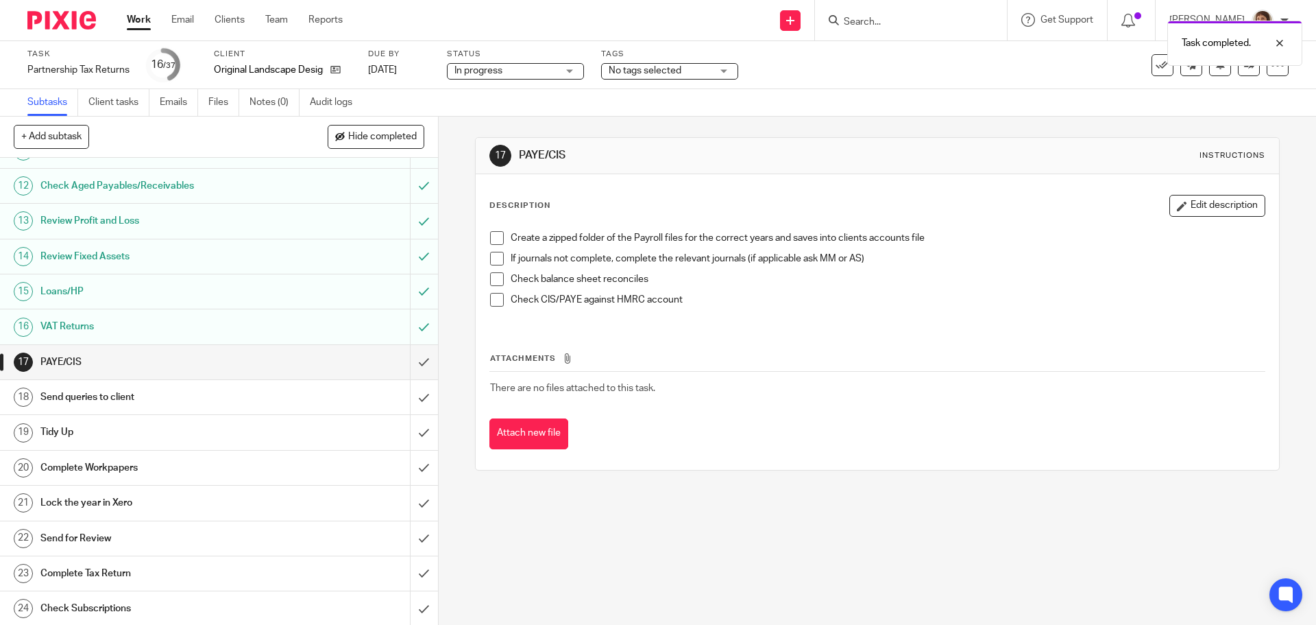
scroll to position [411, 0]
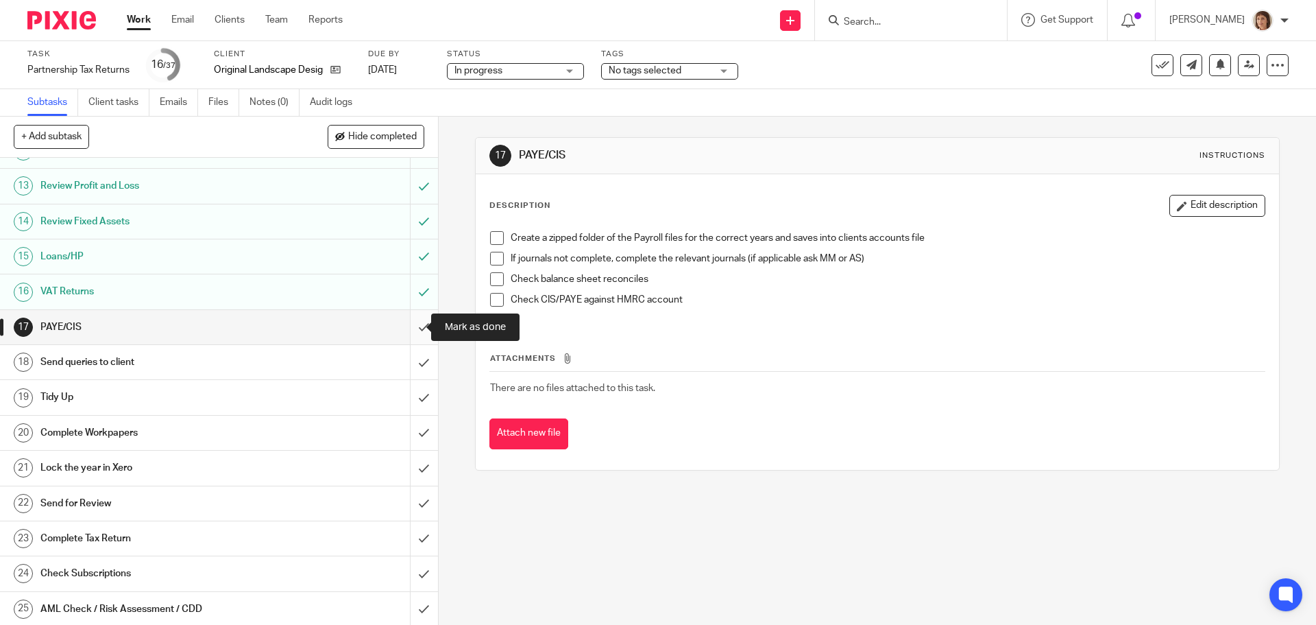
click at [409, 327] on input "submit" at bounding box center [219, 327] width 438 height 34
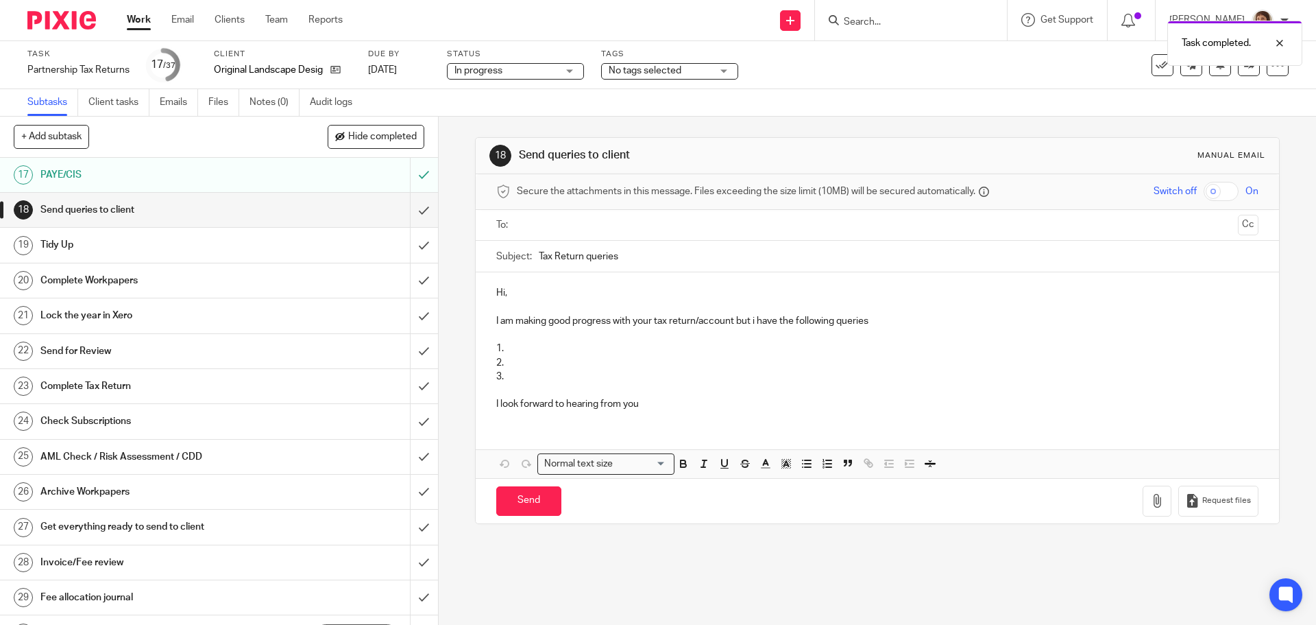
scroll to position [480, 0]
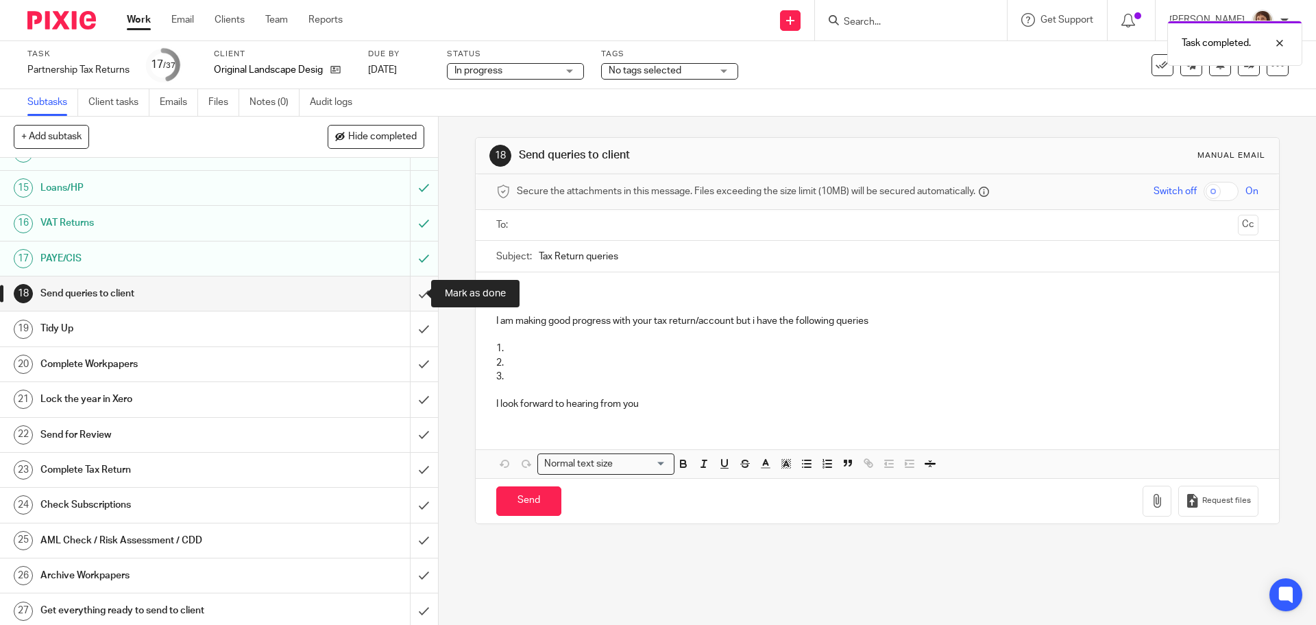
click at [410, 298] on input "submit" at bounding box center [219, 293] width 438 height 34
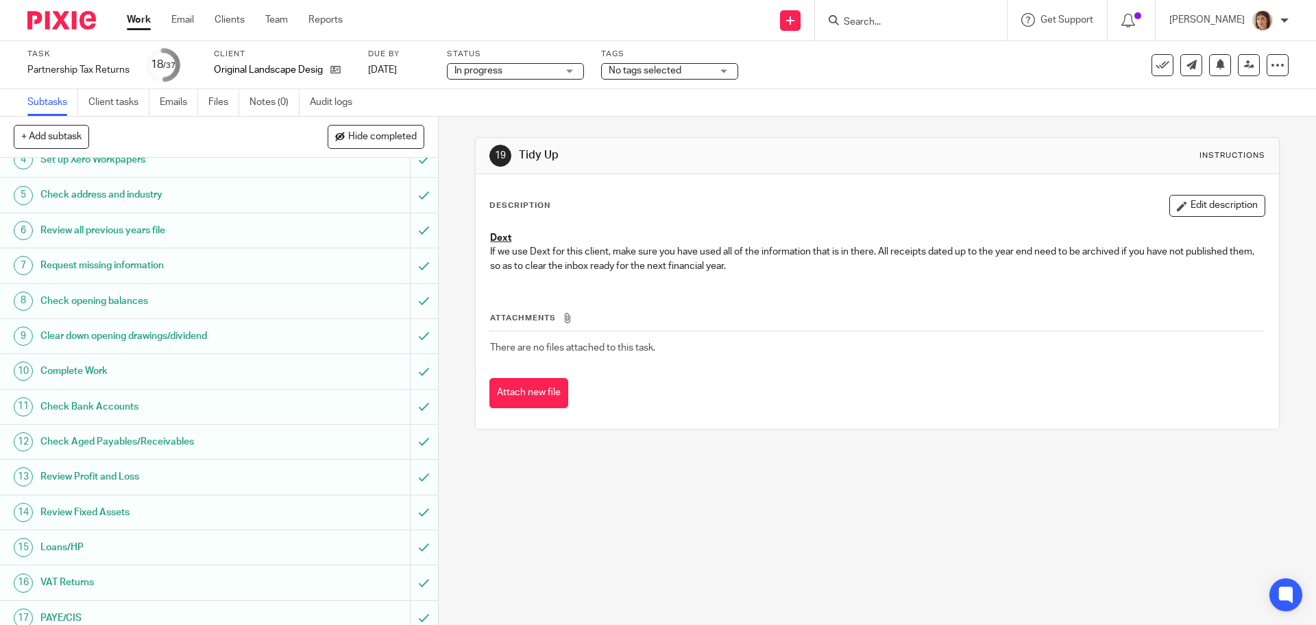
scroll to position [343, 0]
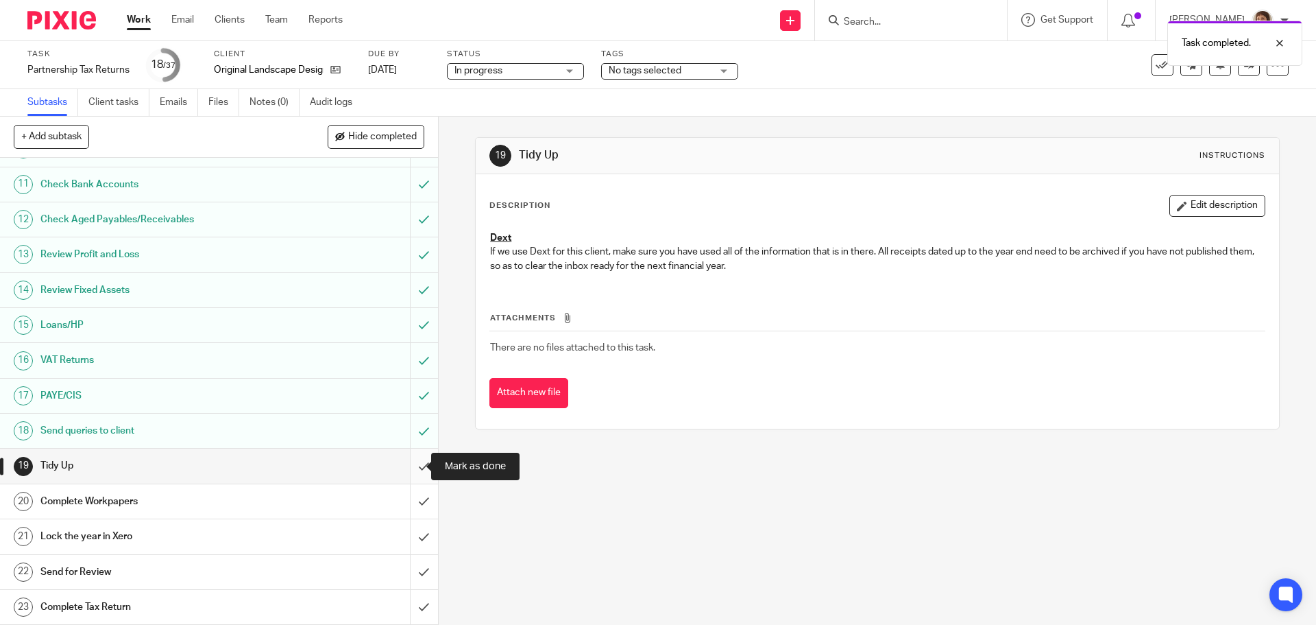
click at [408, 465] on input "submit" at bounding box center [219, 465] width 438 height 34
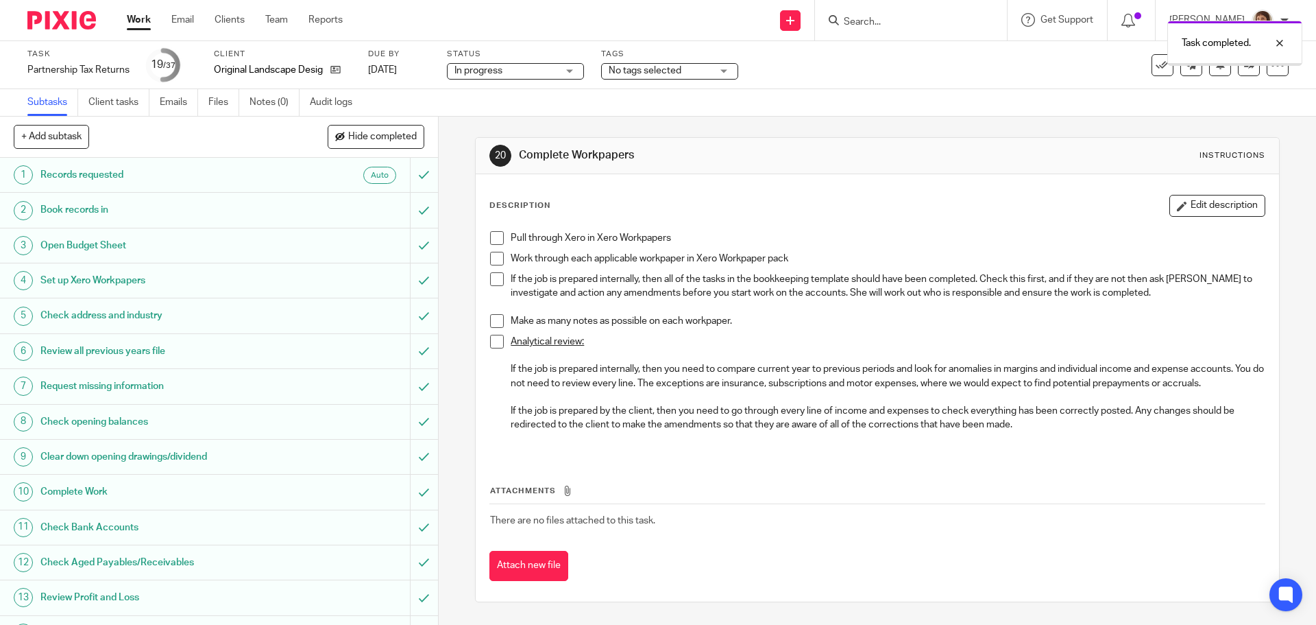
scroll to position [206, 0]
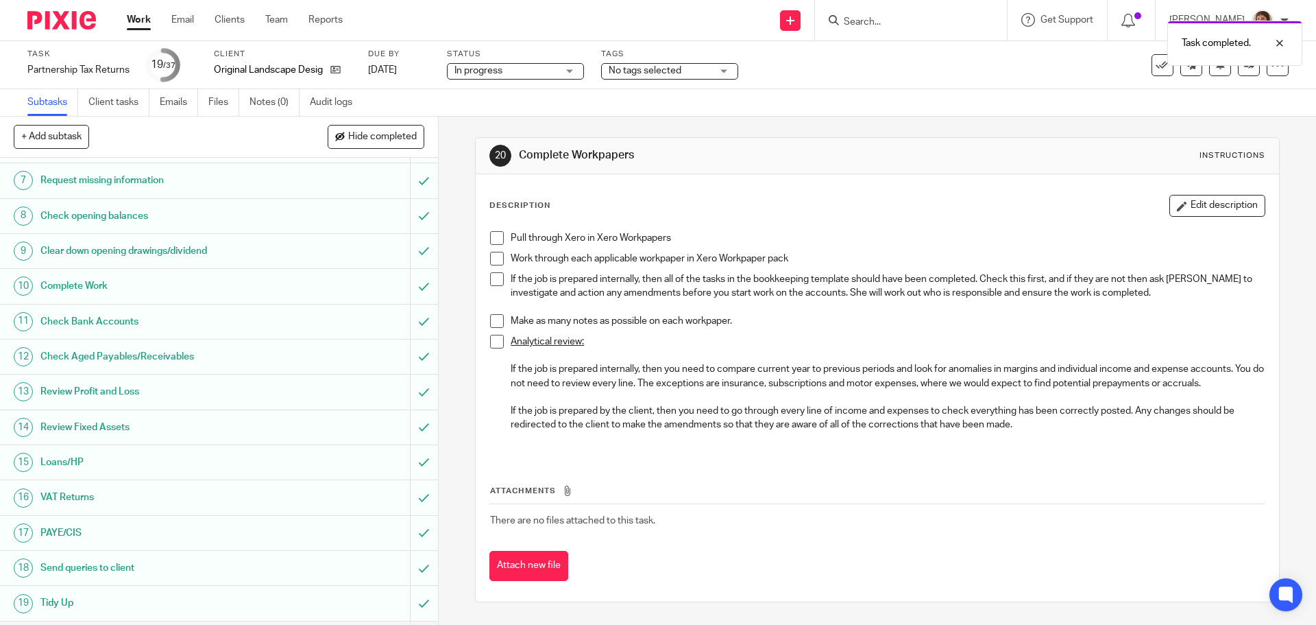
click at [494, 241] on span at bounding box center [497, 238] width 14 height 14
click at [495, 256] on span at bounding box center [497, 259] width 14 height 14
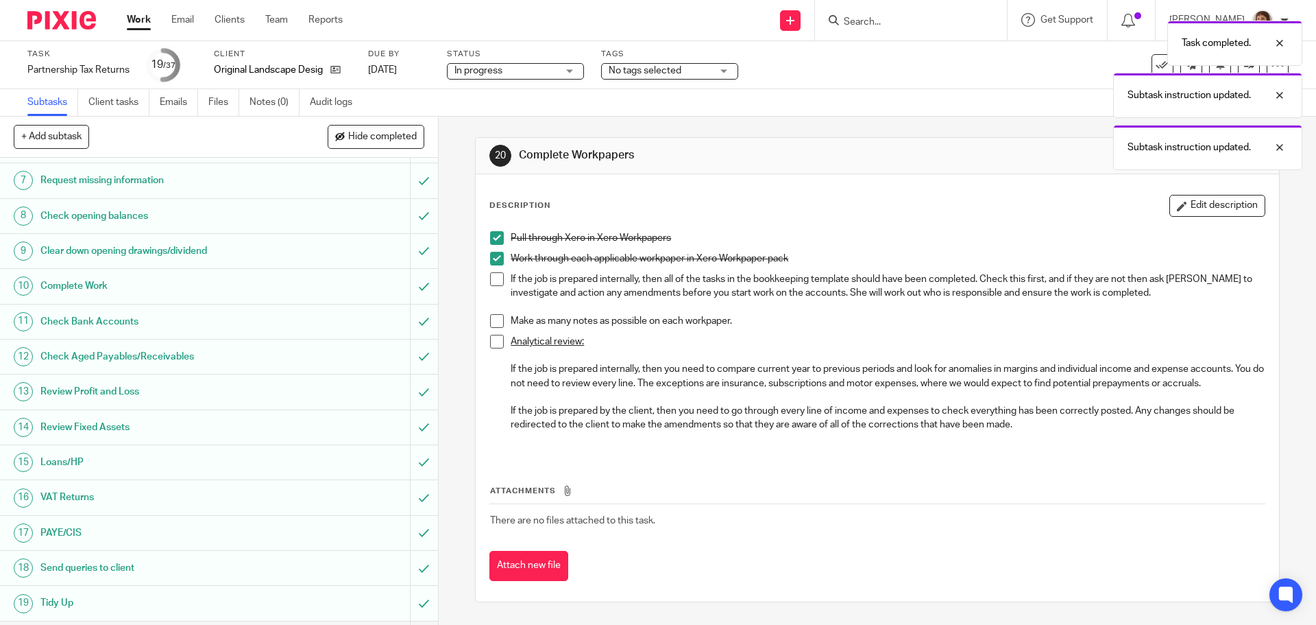
click at [493, 274] on span at bounding box center [497, 279] width 14 height 14
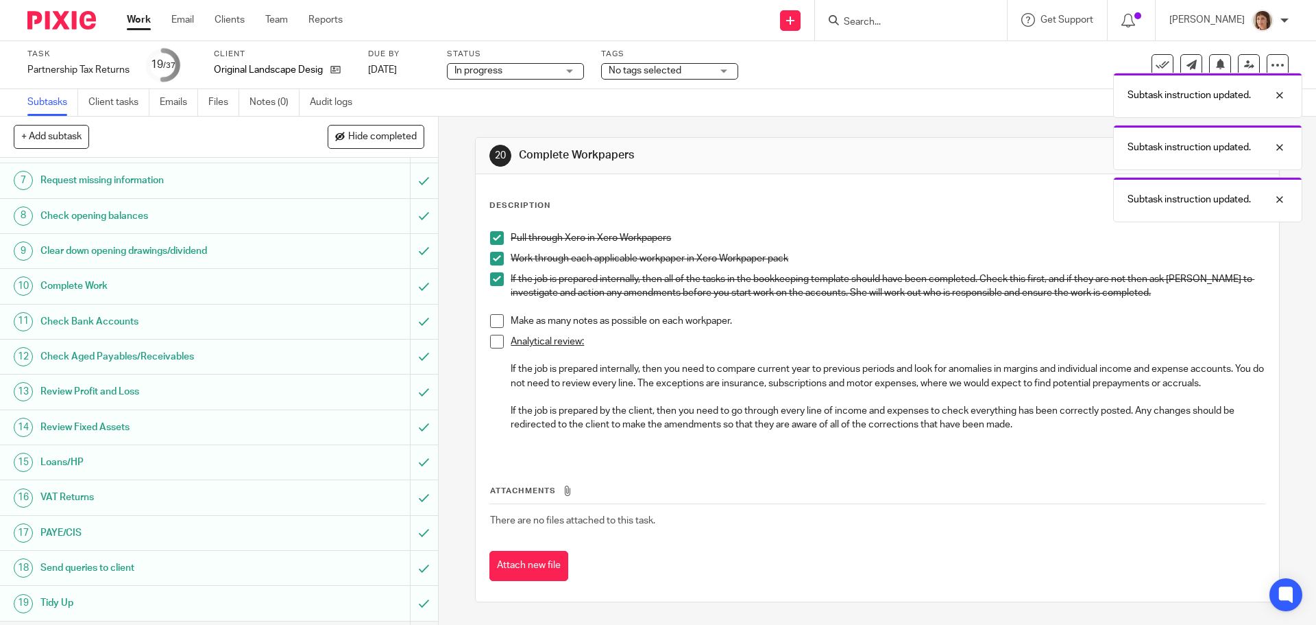
click at [493, 324] on span at bounding box center [497, 321] width 14 height 14
click at [492, 343] on span at bounding box center [497, 342] width 14 height 14
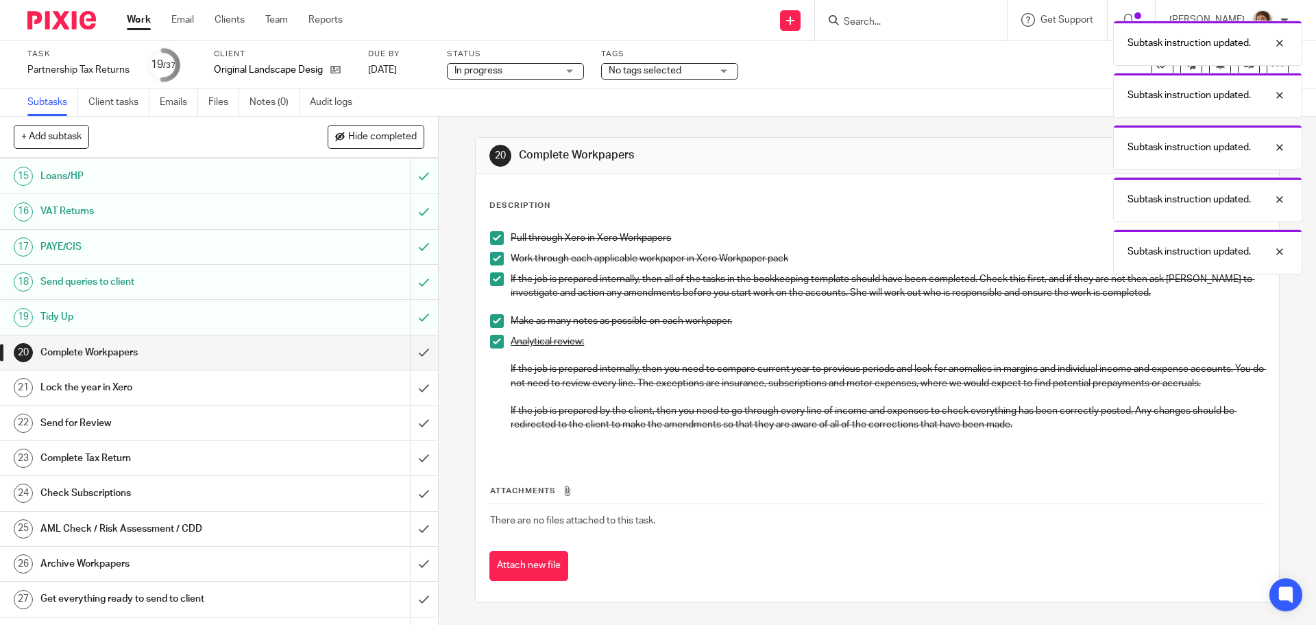
scroll to position [548, 0]
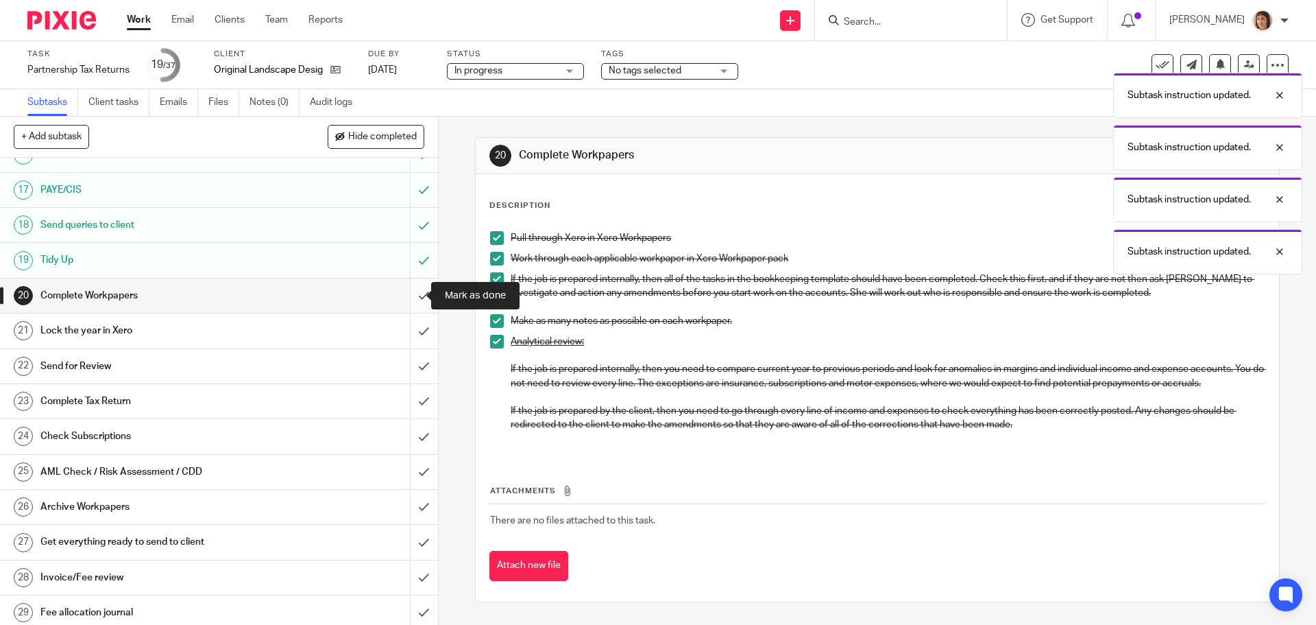
click at [409, 295] on input "submit" at bounding box center [219, 295] width 438 height 34
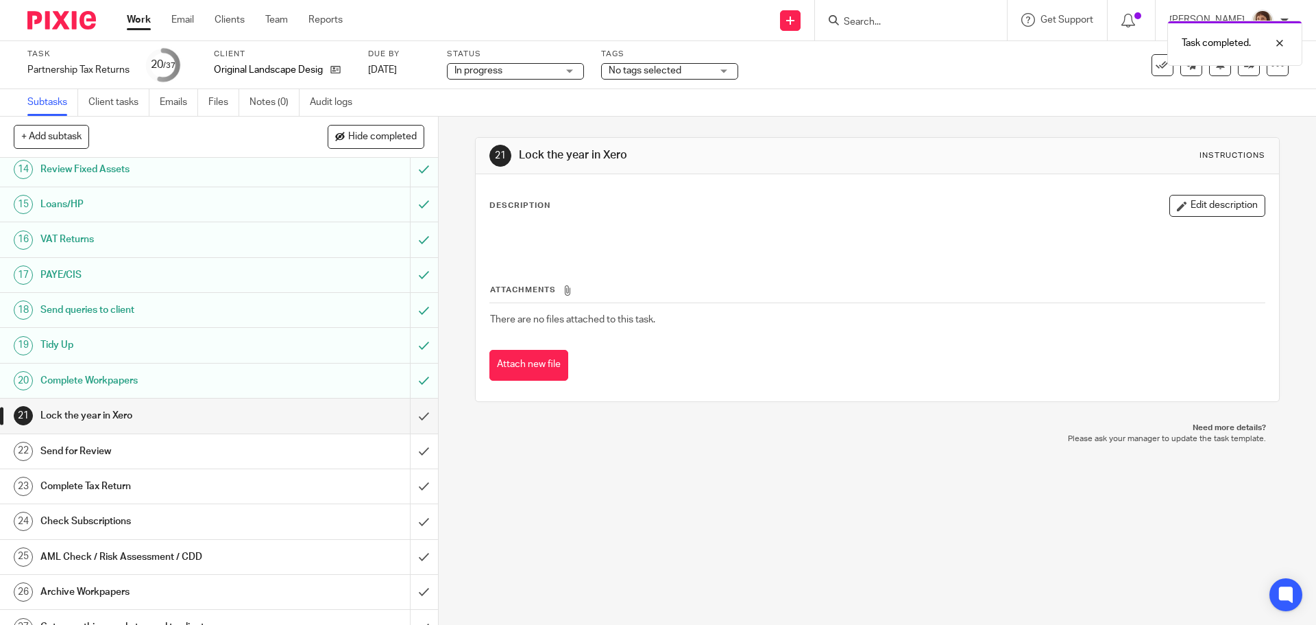
scroll to position [617, 0]
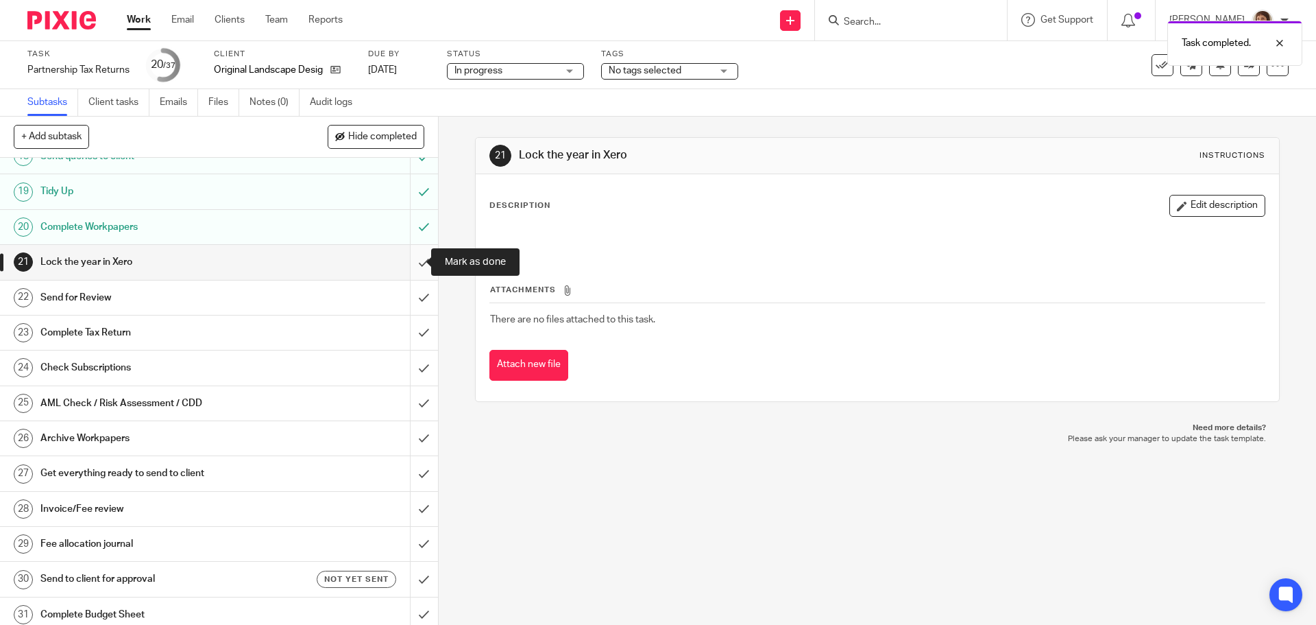
click at [406, 264] on input "submit" at bounding box center [219, 262] width 438 height 34
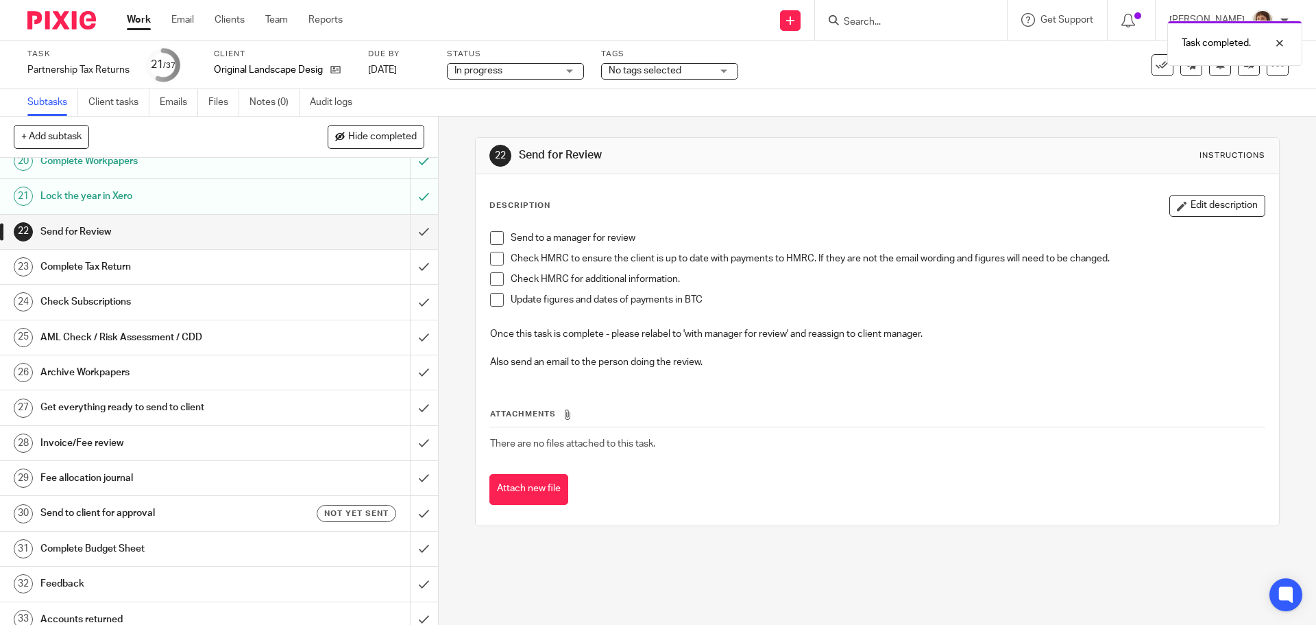
scroll to position [686, 0]
click at [339, 69] on icon at bounding box center [335, 69] width 10 height 10
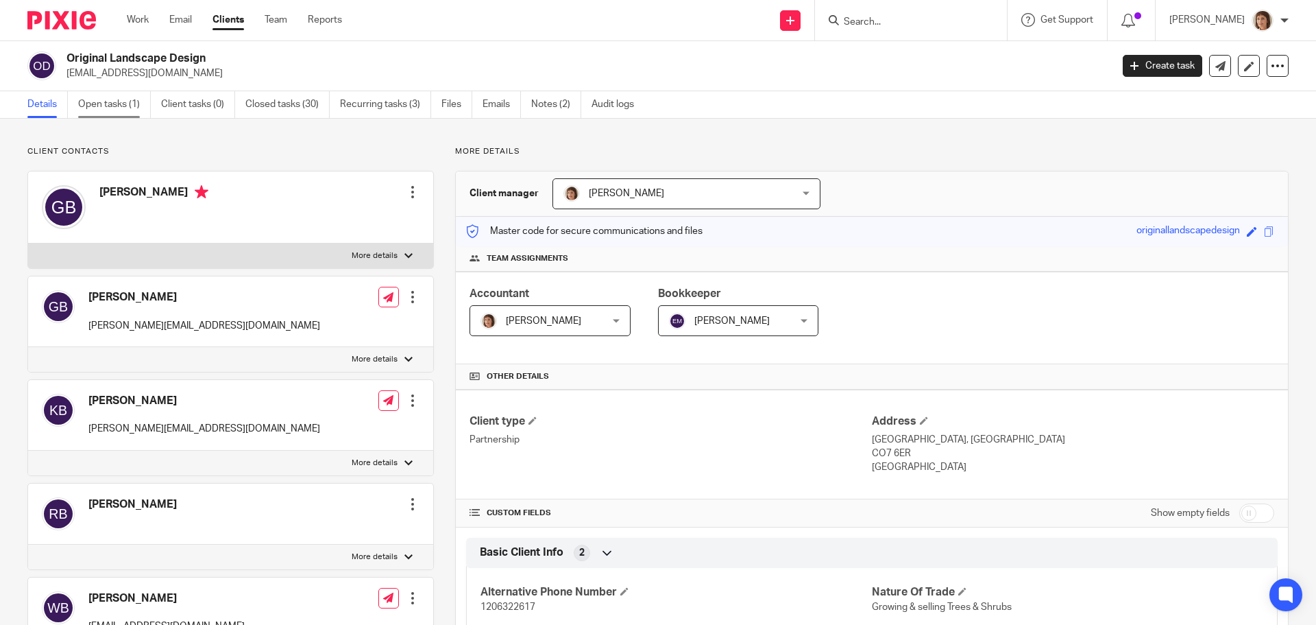
click at [123, 107] on link "Open tasks (1)" at bounding box center [114, 104] width 73 height 27
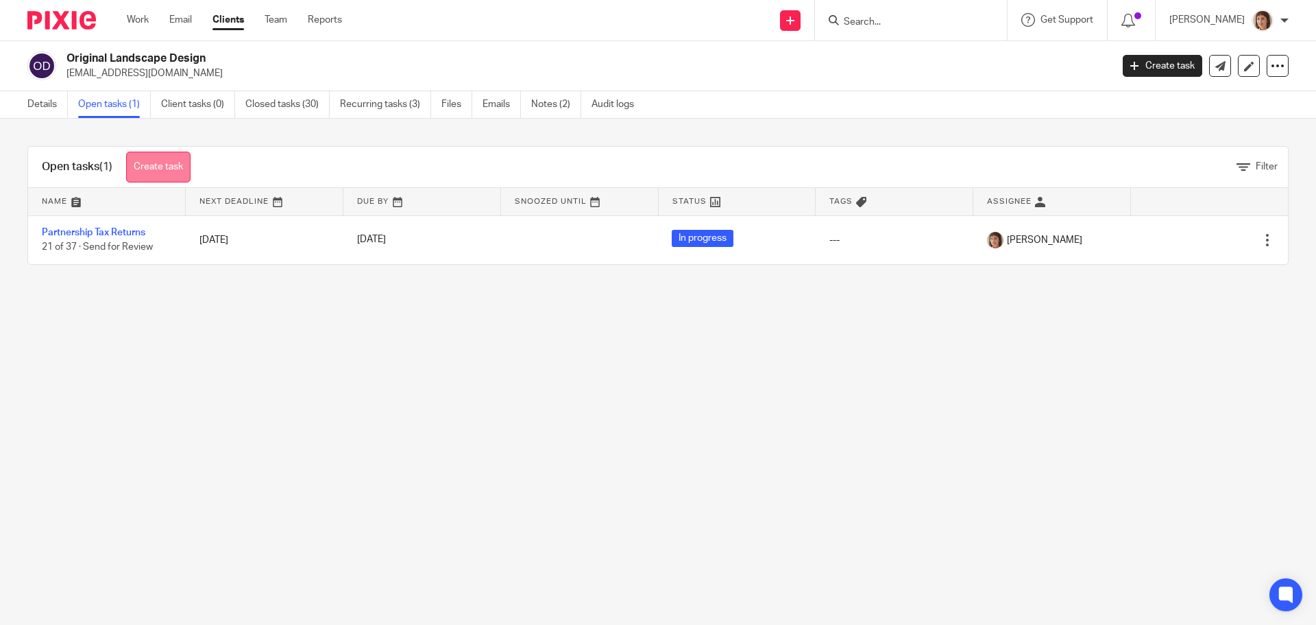
click at [171, 162] on link "Create task" at bounding box center [158, 167] width 64 height 31
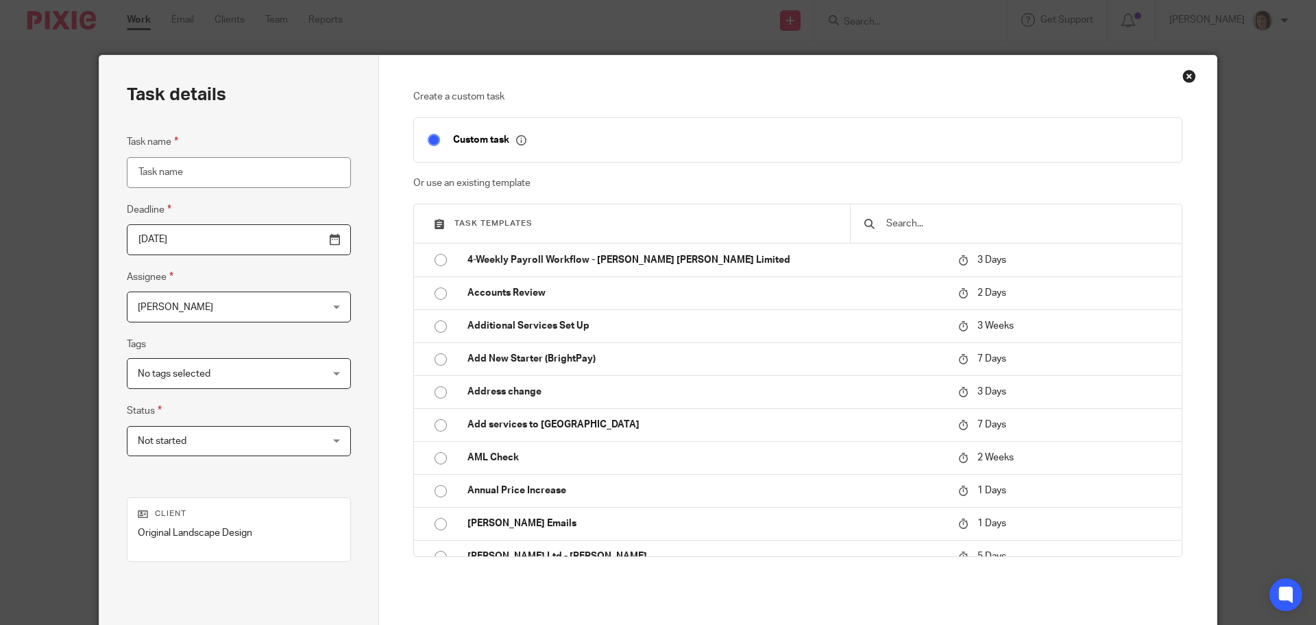
drag, startPoint x: 527, startPoint y: 298, endPoint x: 533, endPoint y: 224, distance: 73.7
click at [527, 297] on p "Accounts Review" at bounding box center [706, 293] width 477 height 14
type input "[DATE]"
type input "Accounts Review"
checkbox input "false"
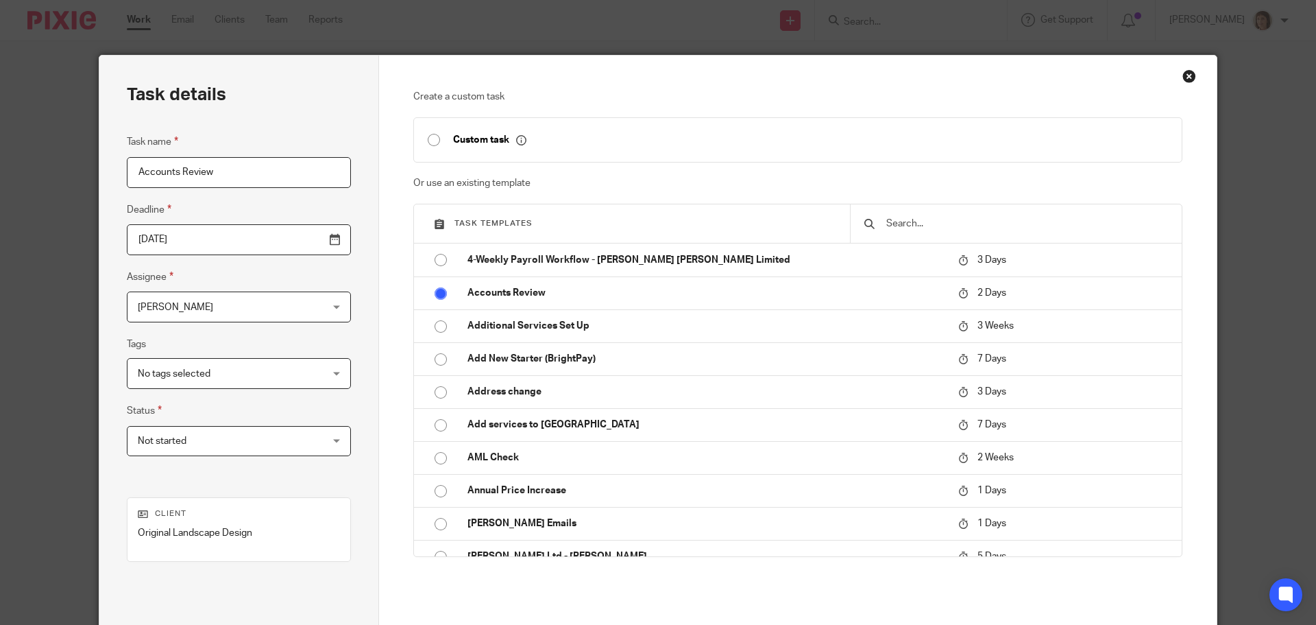
radio input "true"
click at [300, 302] on div "[PERSON_NAME] [PERSON_NAME]" at bounding box center [239, 306] width 224 height 31
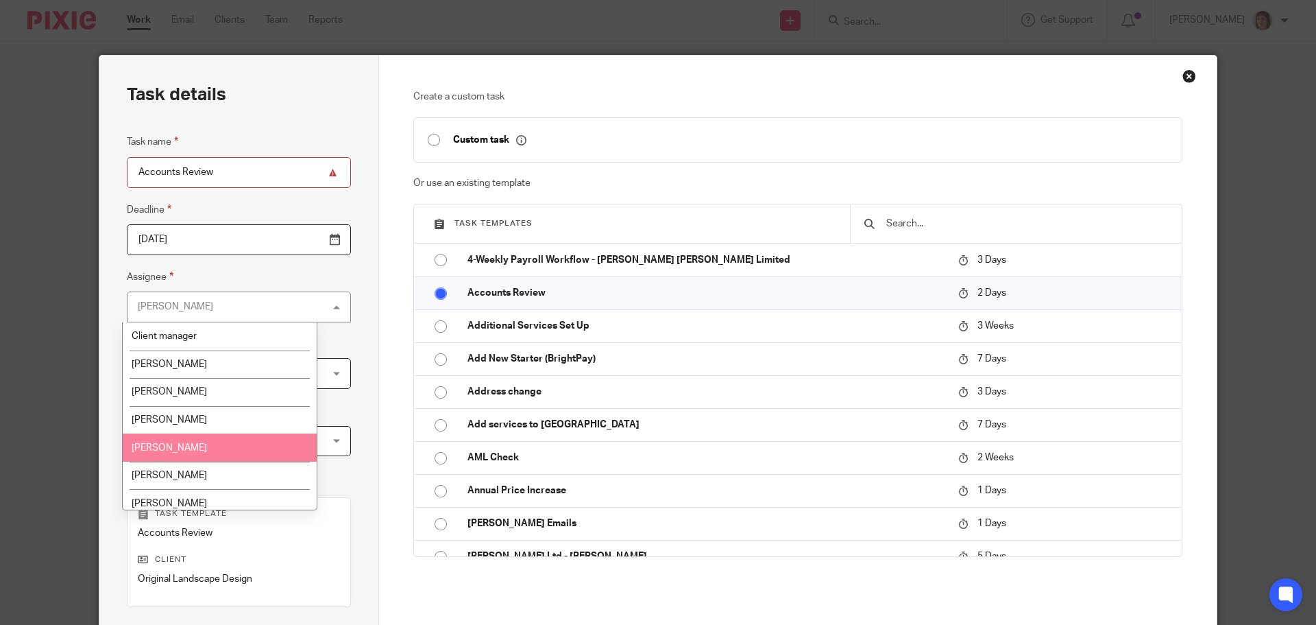
click at [174, 439] on li "[PERSON_NAME]" at bounding box center [220, 447] width 194 height 28
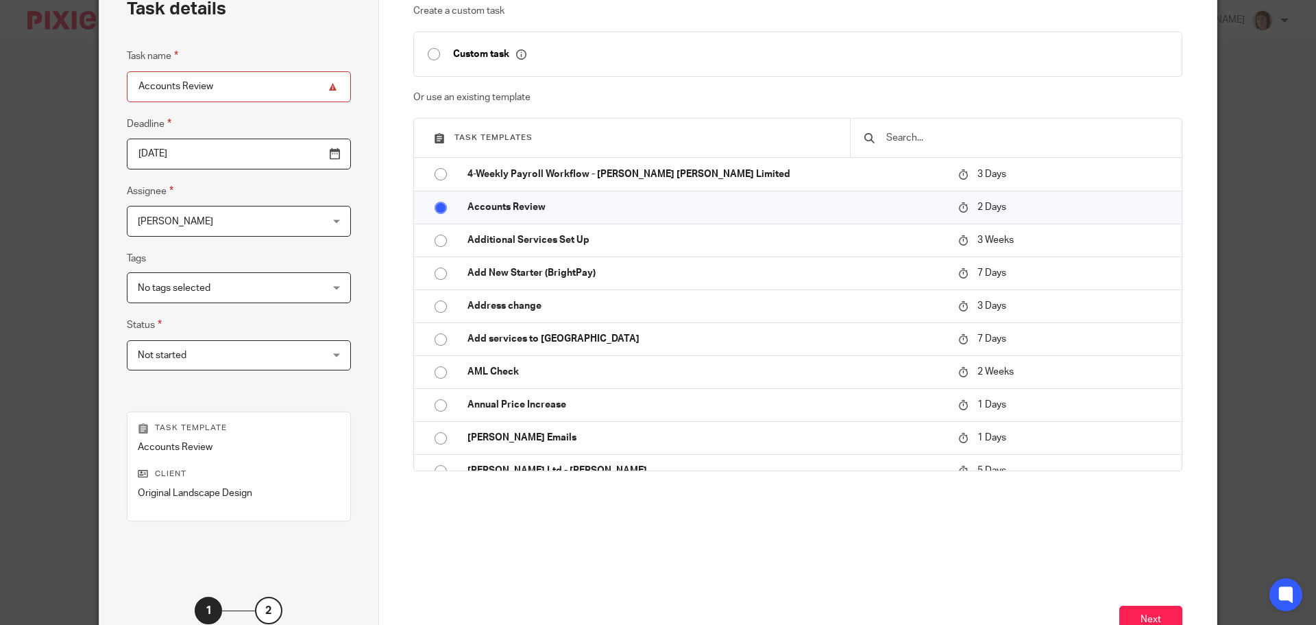
scroll to position [186, 0]
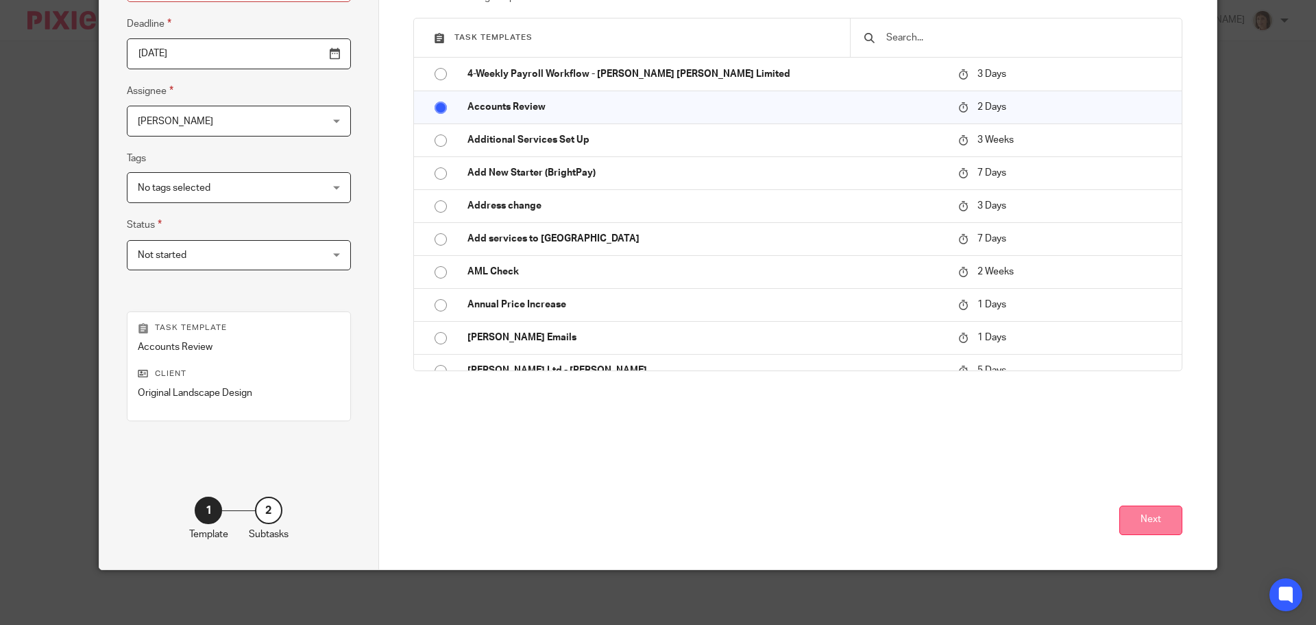
click at [1151, 524] on button "Next" at bounding box center [1151, 519] width 63 height 29
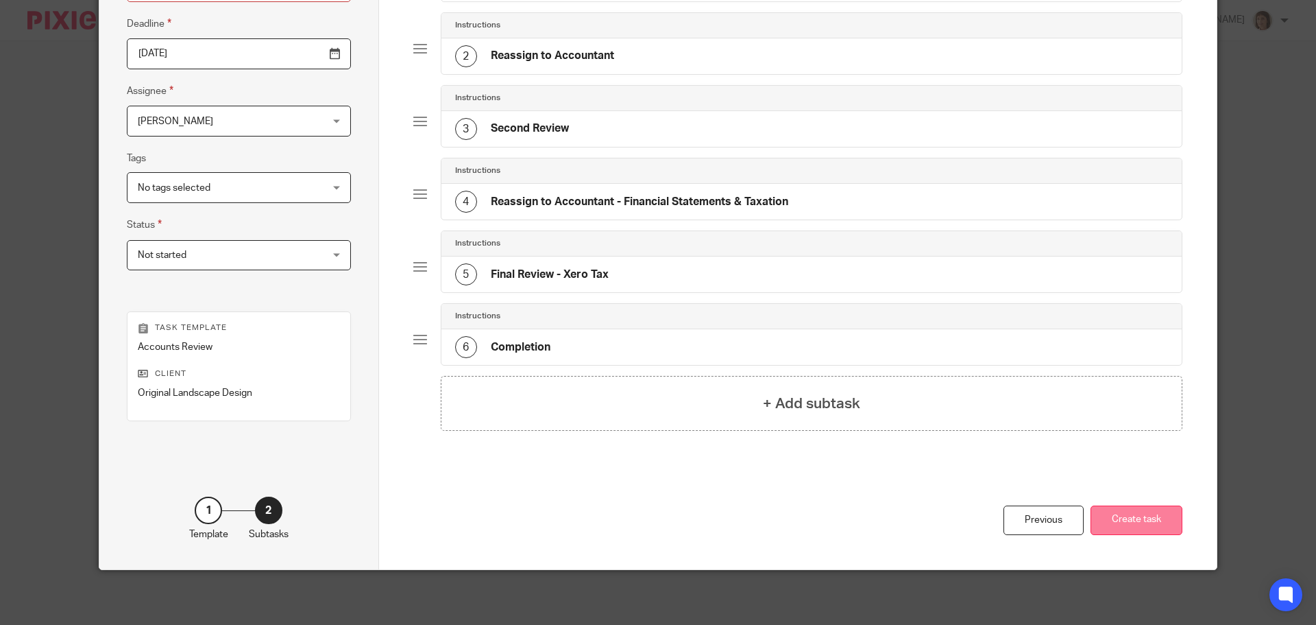
click at [1134, 512] on button "Create task" at bounding box center [1137, 519] width 92 height 29
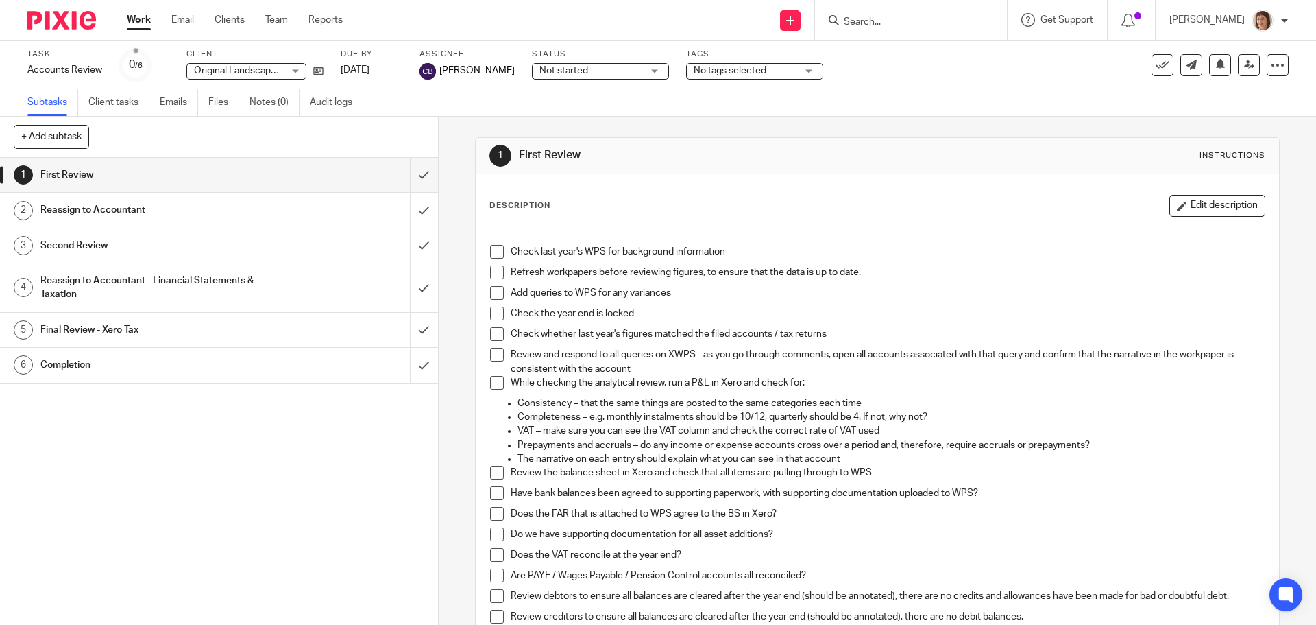
click at [144, 19] on link "Work" at bounding box center [139, 20] width 24 height 14
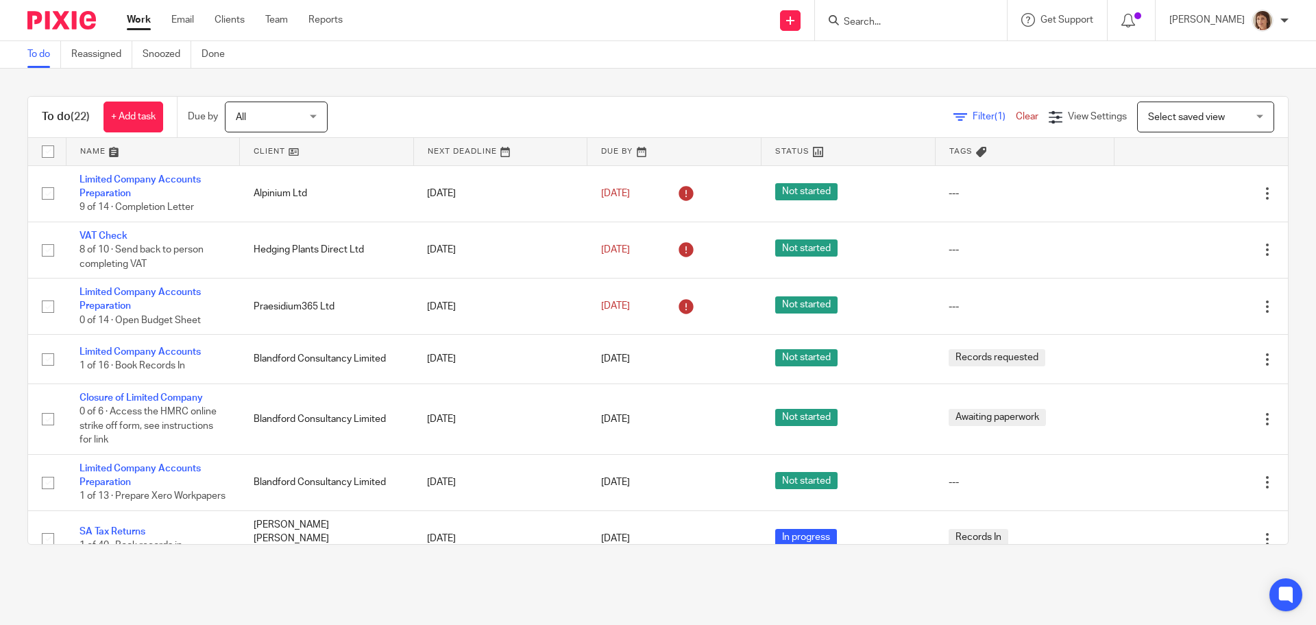
click at [856, 23] on input "Search" at bounding box center [904, 22] width 123 height 12
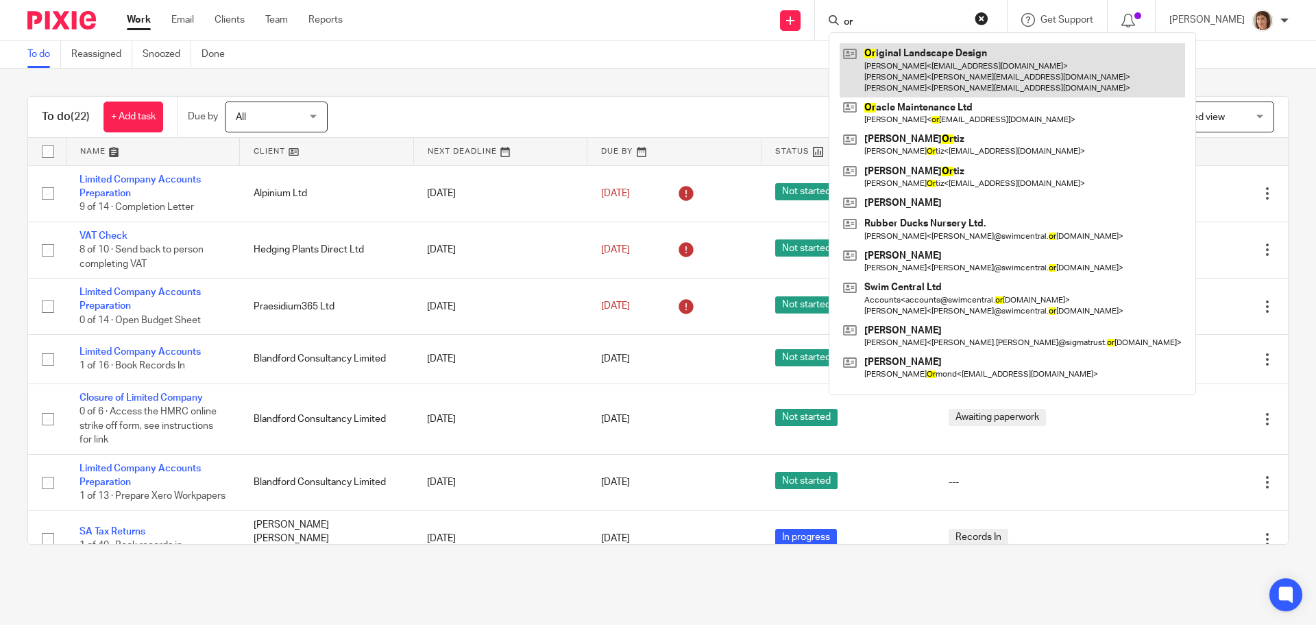
type input "or"
click at [959, 62] on link at bounding box center [1013, 70] width 346 height 54
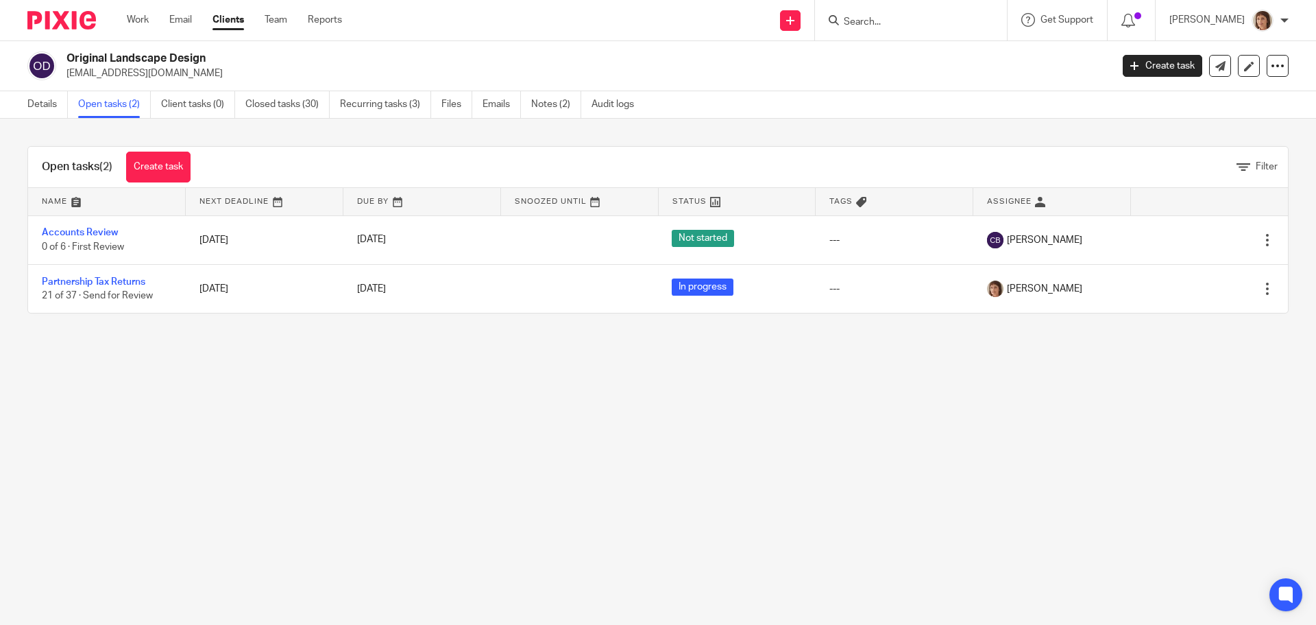
click at [855, 22] on input "Search" at bounding box center [904, 22] width 123 height 12
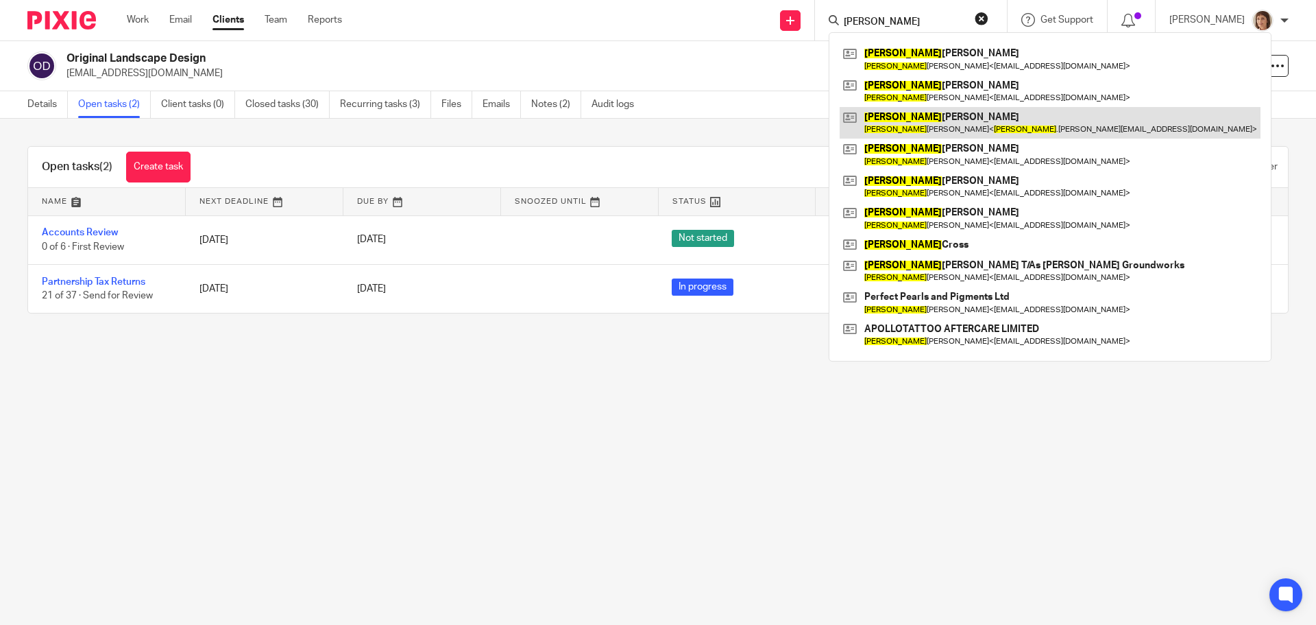
type input "[PERSON_NAME]"
click at [915, 127] on link at bounding box center [1050, 123] width 421 height 32
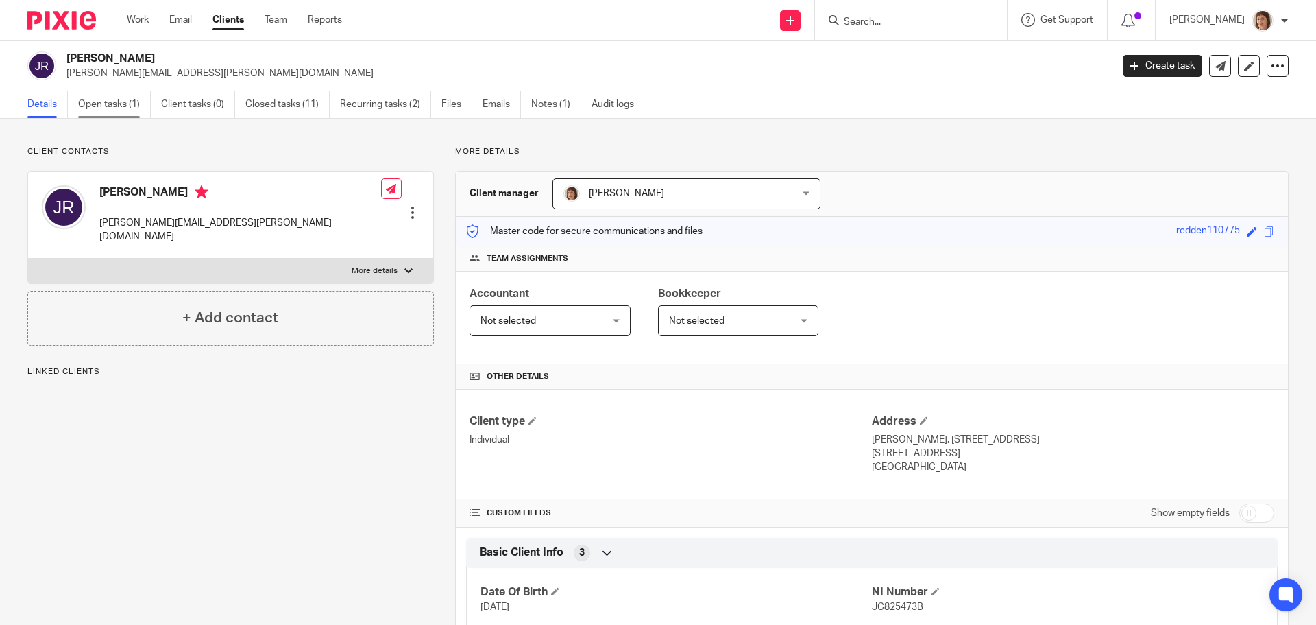
click at [108, 108] on link "Open tasks (1)" at bounding box center [114, 104] width 73 height 27
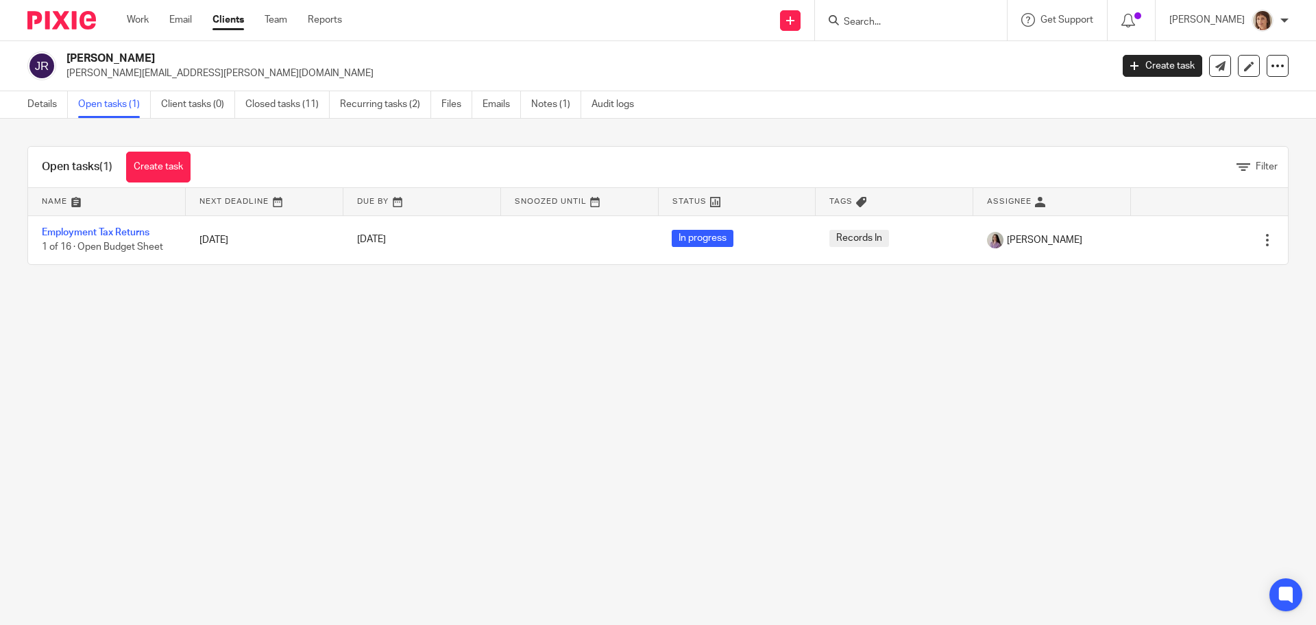
drag, startPoint x: 528, startPoint y: 422, endPoint x: 655, endPoint y: 370, distance: 138.0
click at [530, 418] on main "[PERSON_NAME] [PERSON_NAME][EMAIL_ADDRESS][PERSON_NAME][DOMAIN_NAME] Create tas…" at bounding box center [658, 312] width 1316 height 625
click at [145, 17] on link "Work" at bounding box center [138, 20] width 22 height 14
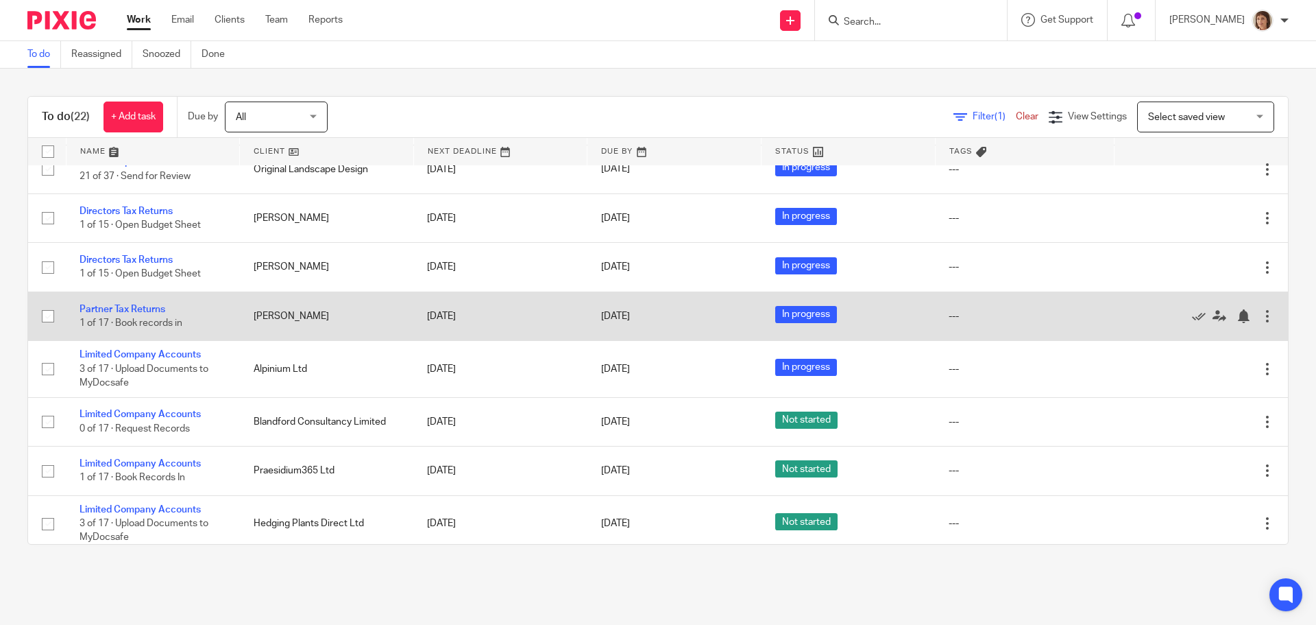
scroll to position [801, 0]
